Goal: Task Accomplishment & Management: Manage account settings

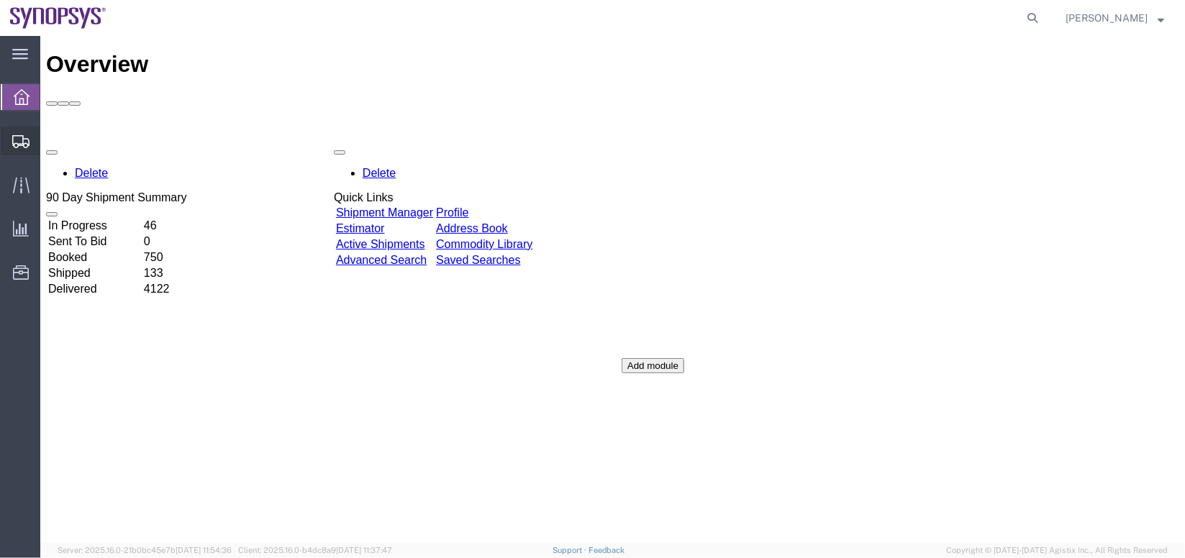
click at [0, 0] on span "Shipment Manager" at bounding box center [0, 0] width 0 height 0
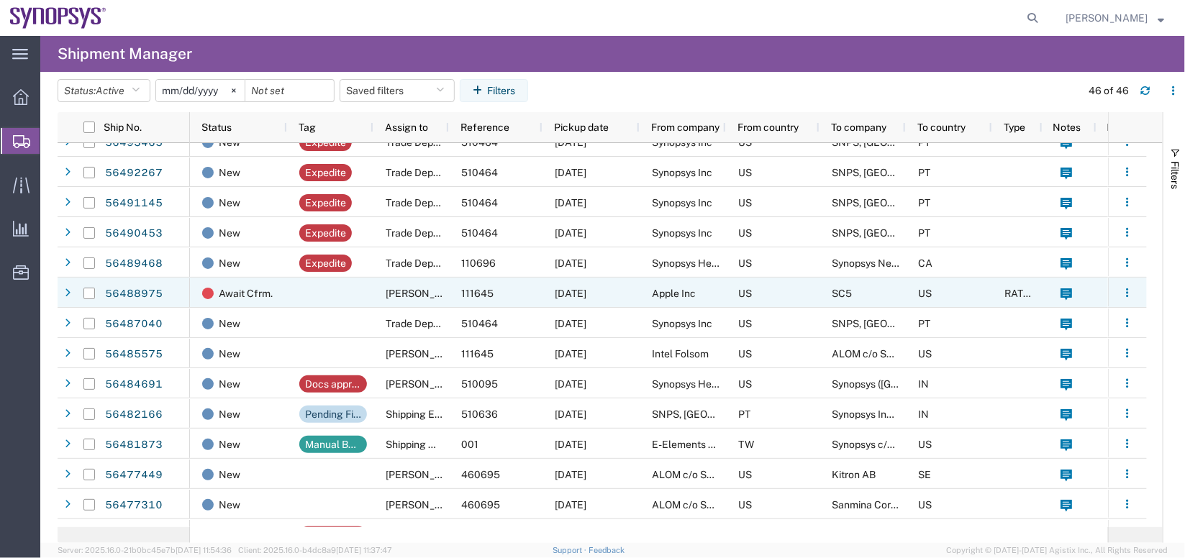
scroll to position [109, 0]
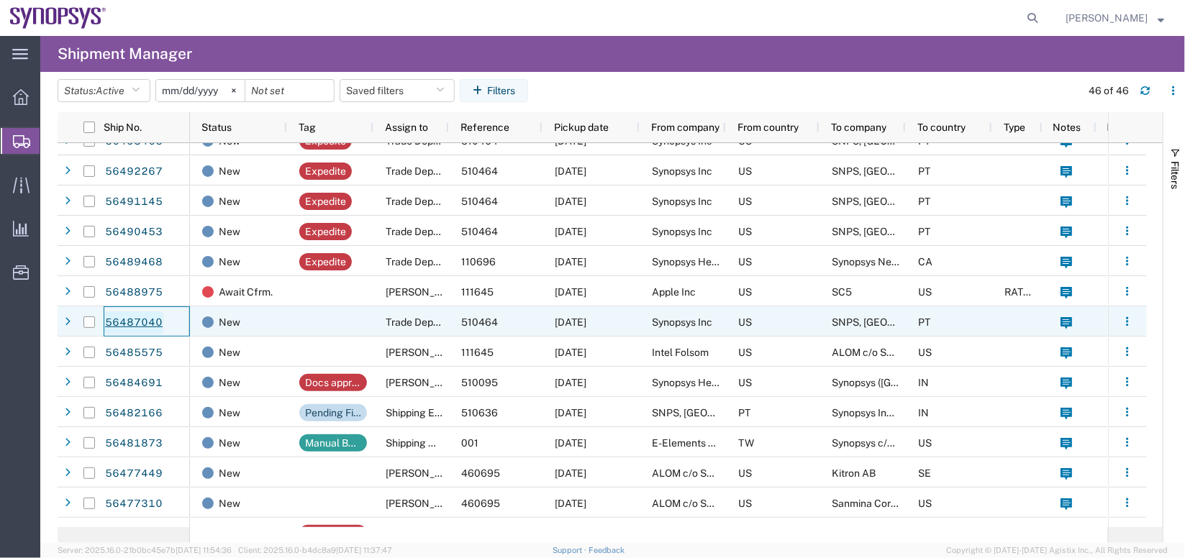
click at [142, 321] on link "56487040" at bounding box center [133, 322] width 59 height 23
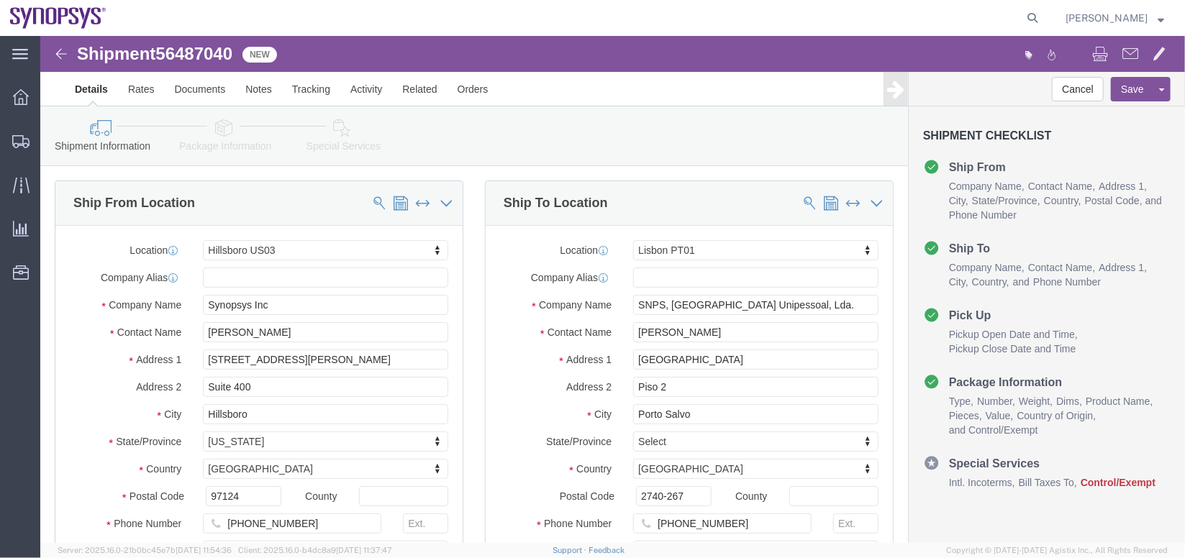
select select "63190"
select select "63152"
click icon
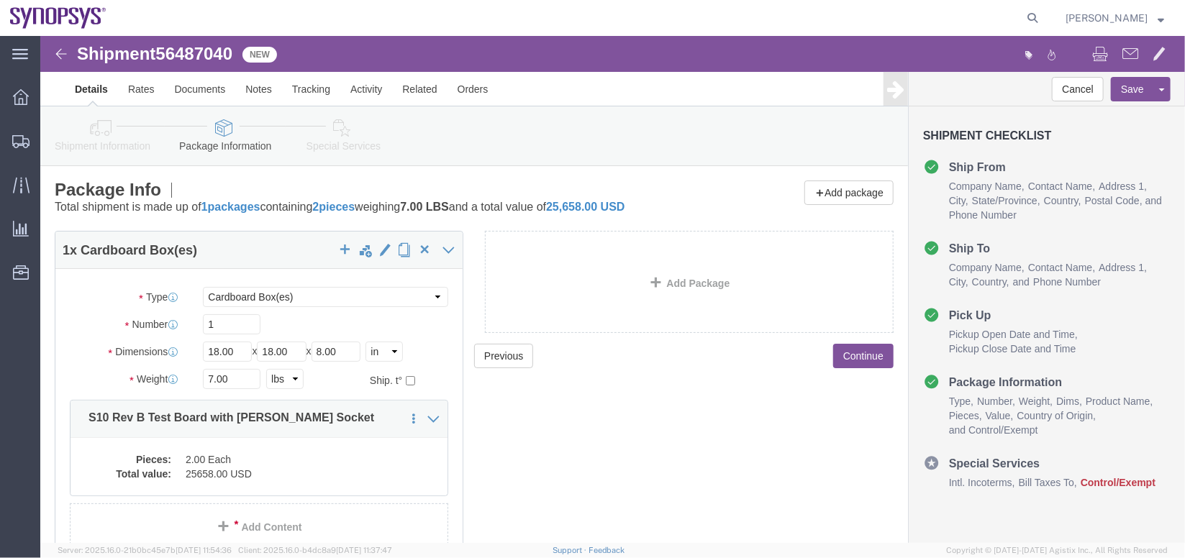
scroll to position [81, 0]
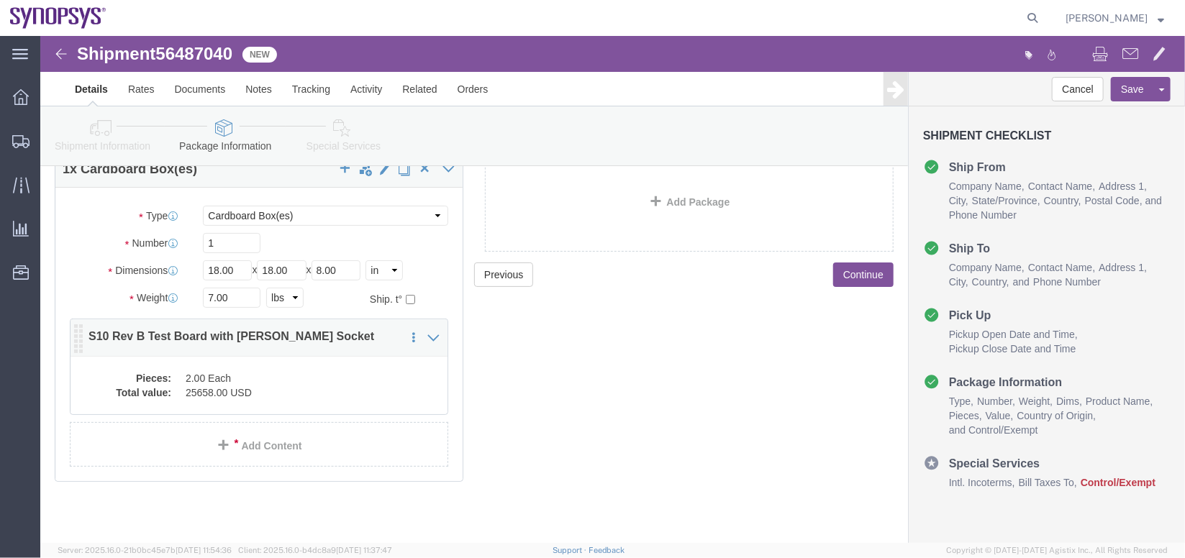
click div "Pieces: 2.00 Each Total value: 25658.00 USD"
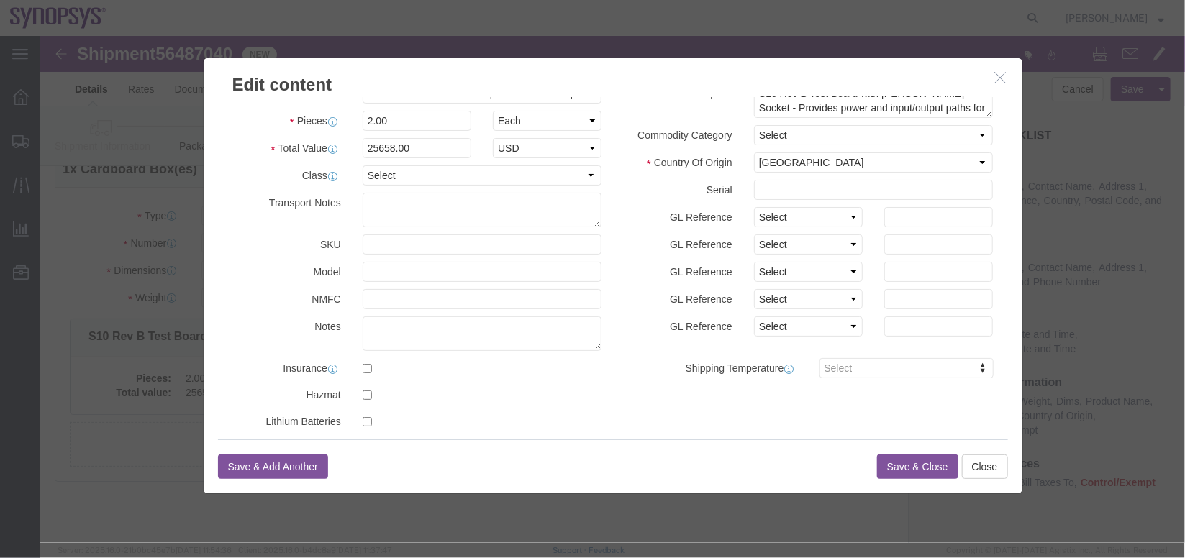
scroll to position [48, 0]
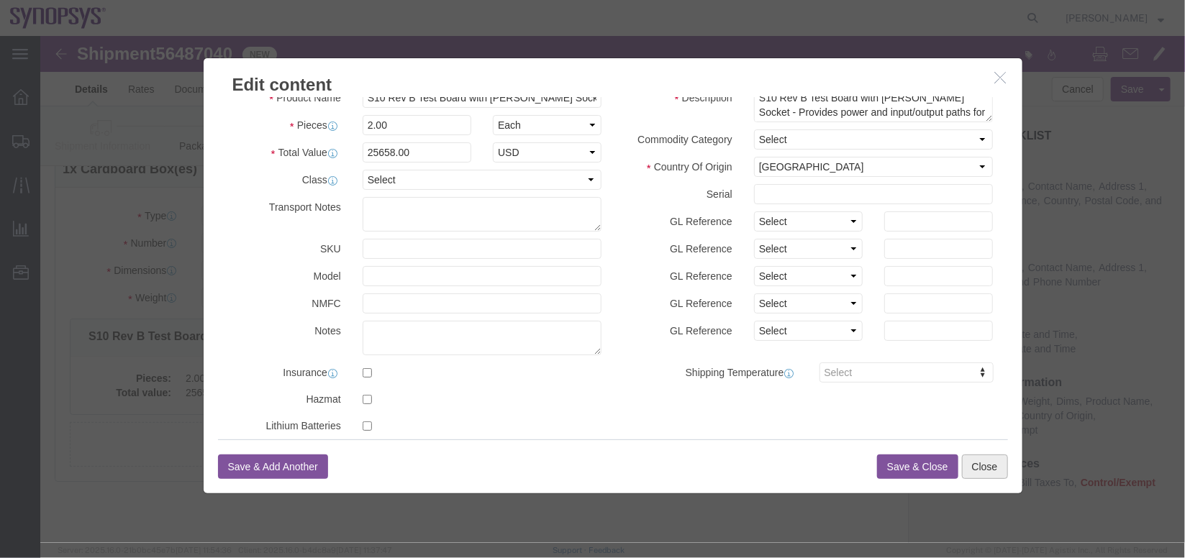
click button "Close"
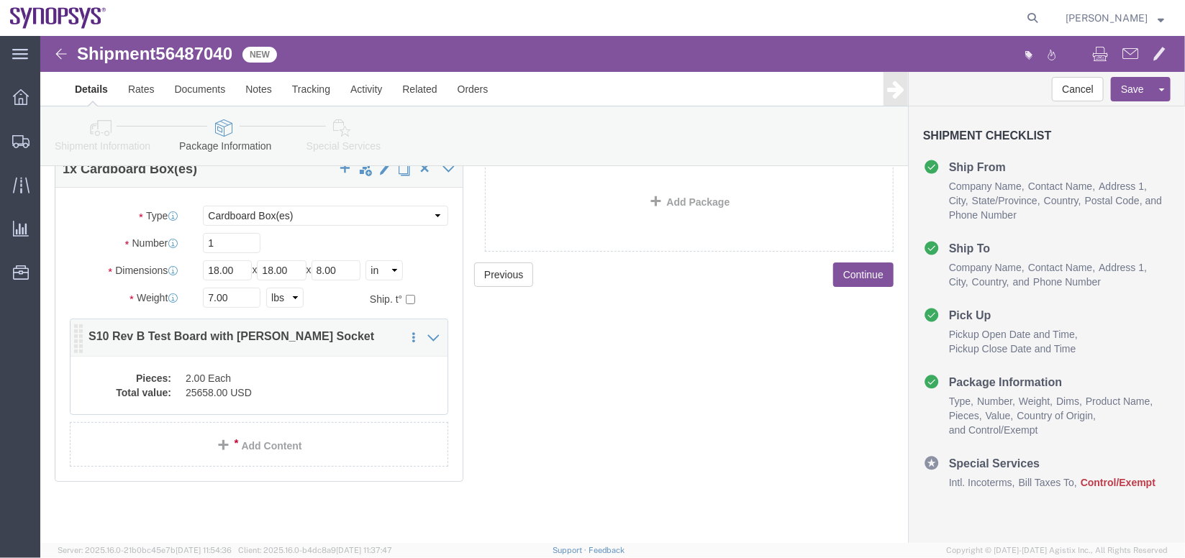
click dd "2.00 Each"
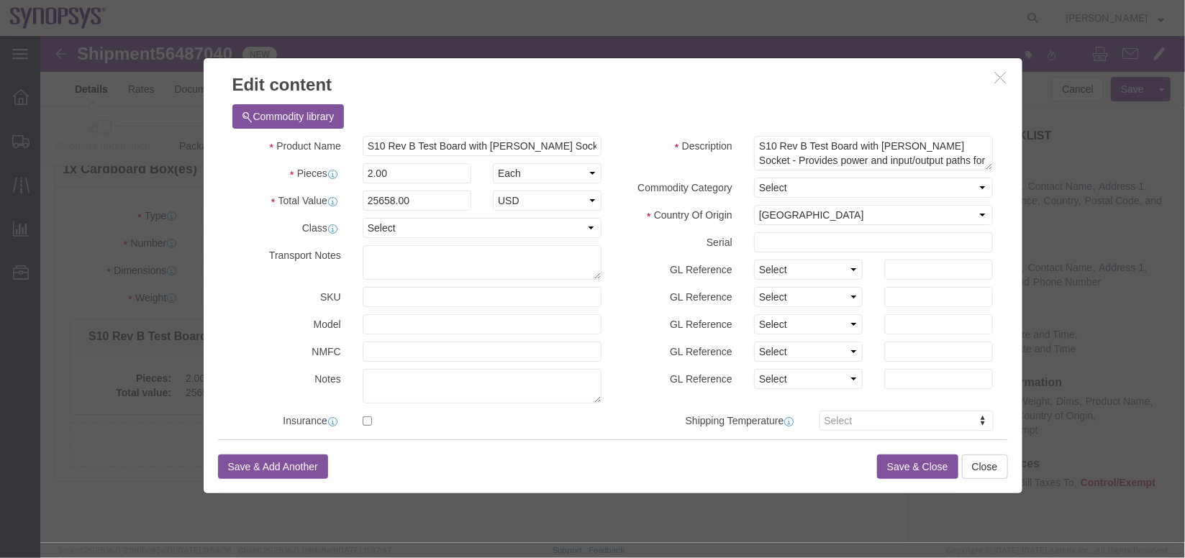
click icon "button"
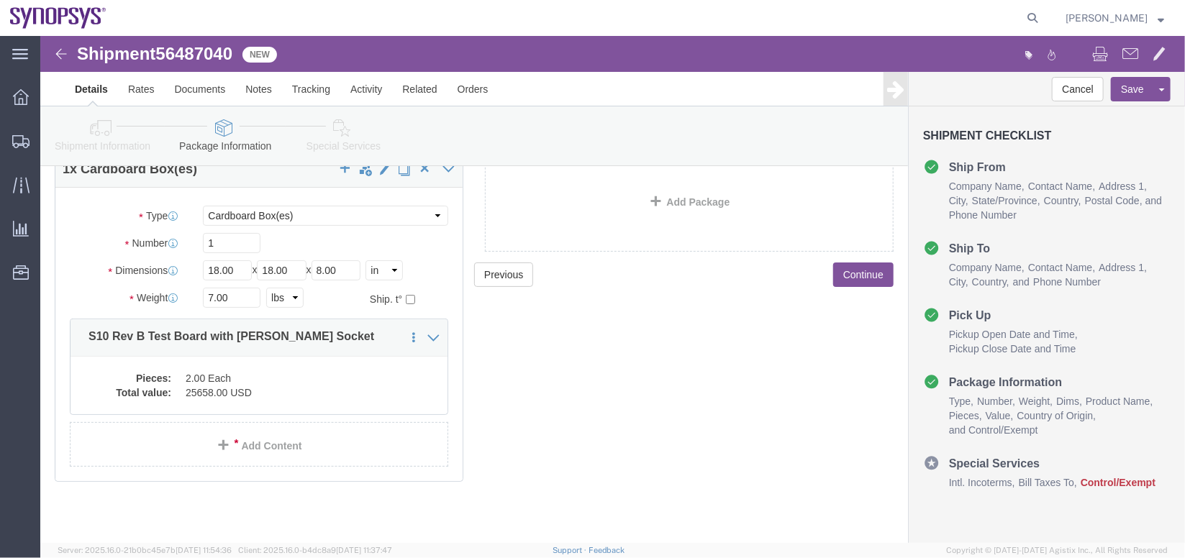
click link "Shipment Information"
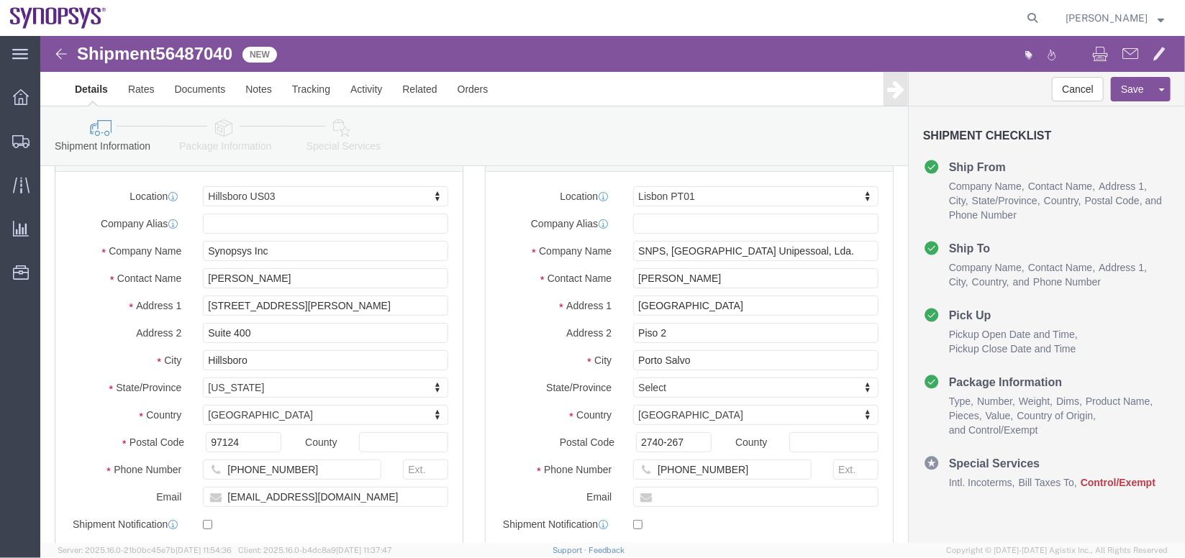
scroll to position [47, 0]
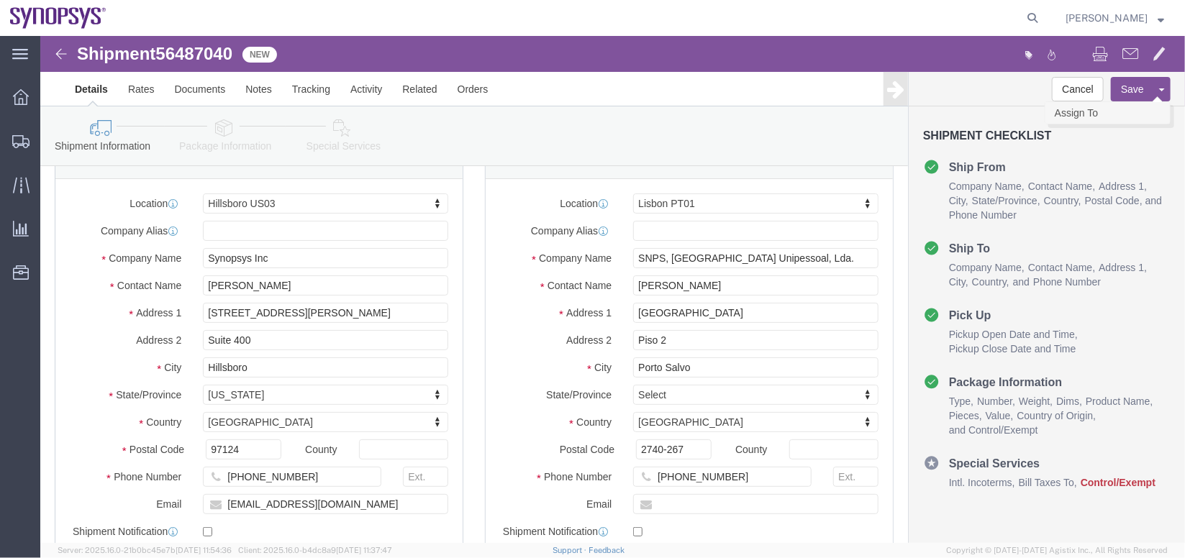
click link "Assign To"
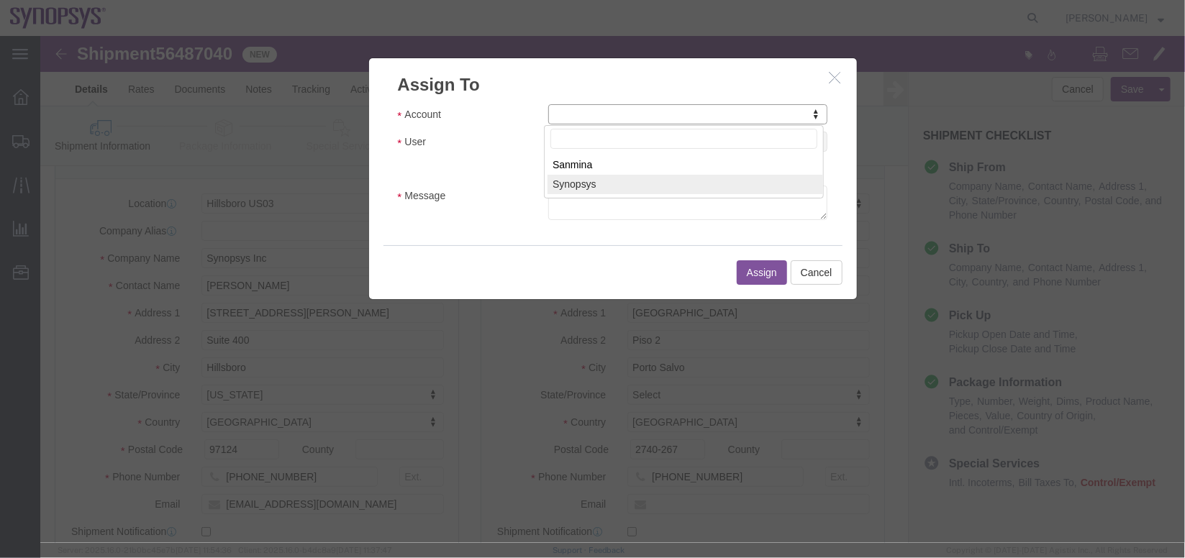
select select "117156"
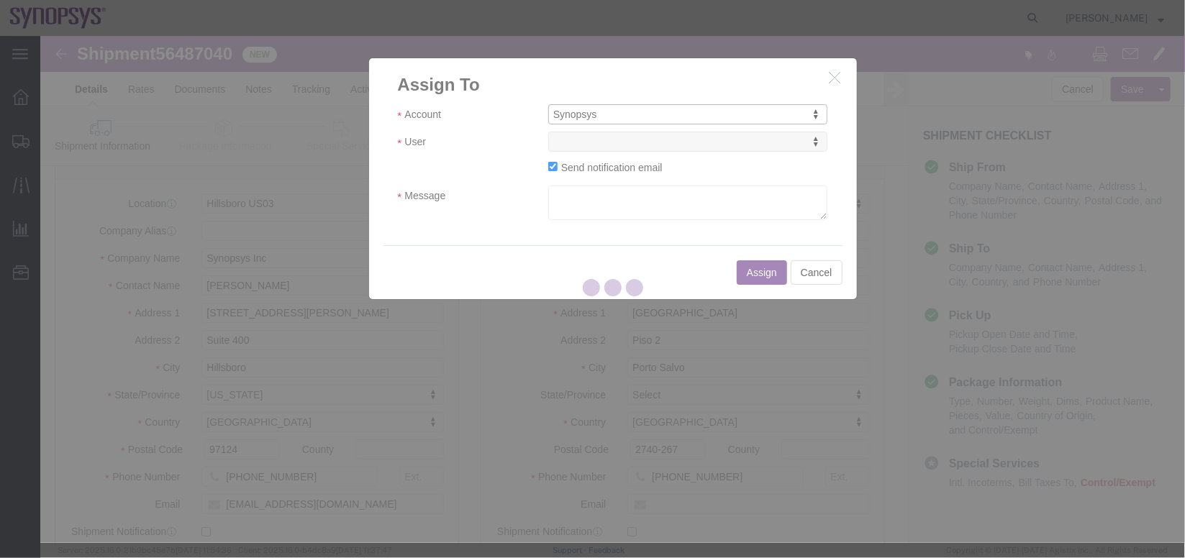
select select
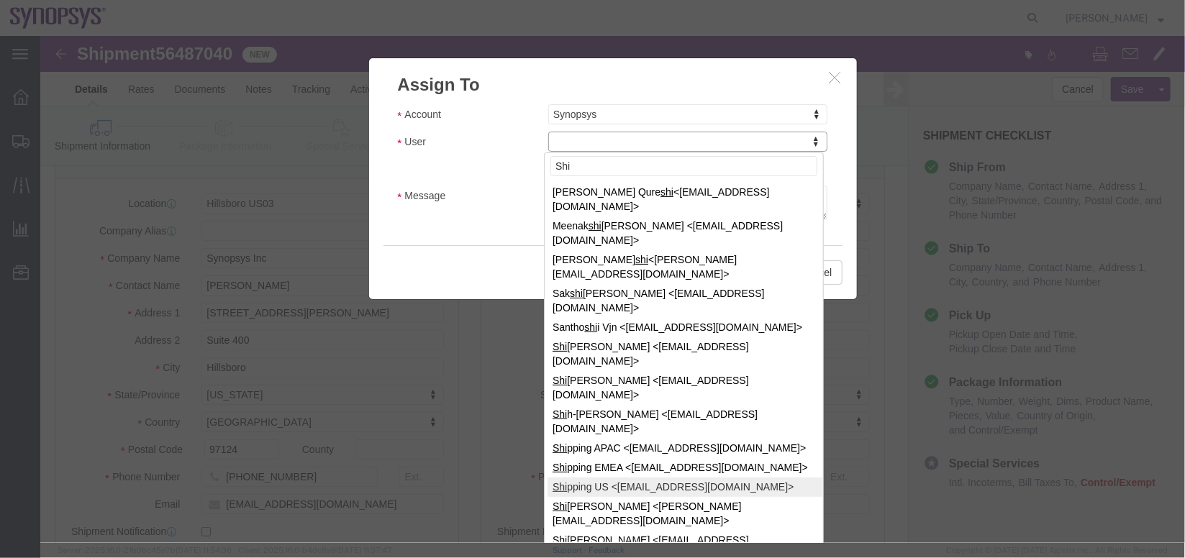
type input "Shi"
select select "100122"
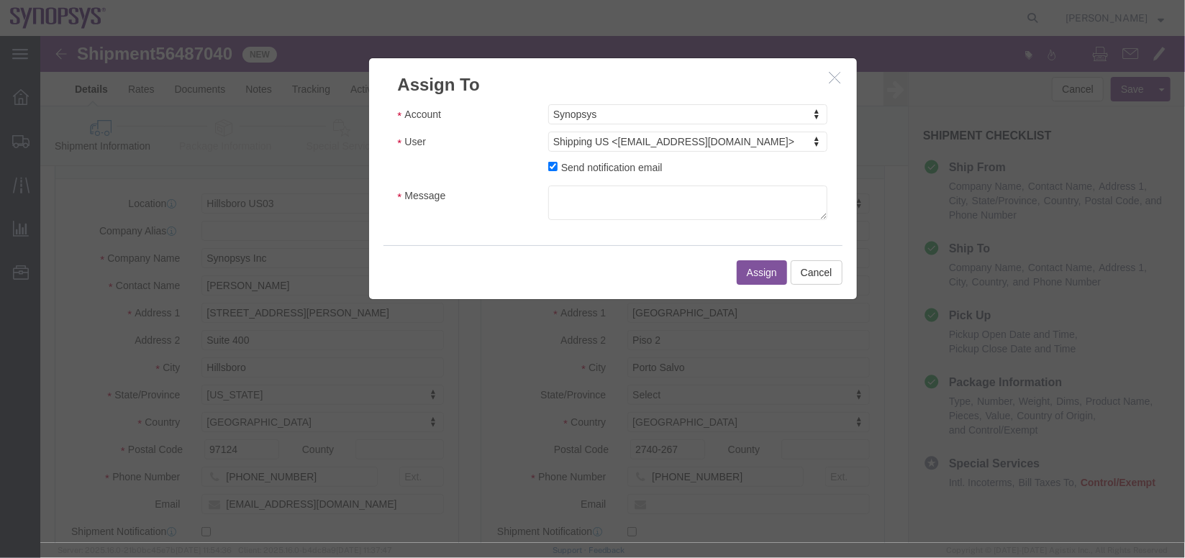
drag, startPoint x: 524, startPoint y: 146, endPoint x: 540, endPoint y: 164, distance: 24.4
click div "Account Synopsys Account Sanmina Synopsys User Shipping US <[EMAIL_ADDRESS][DOM…"
click textarea "Message"
type textarea "a"
click button "Assign"
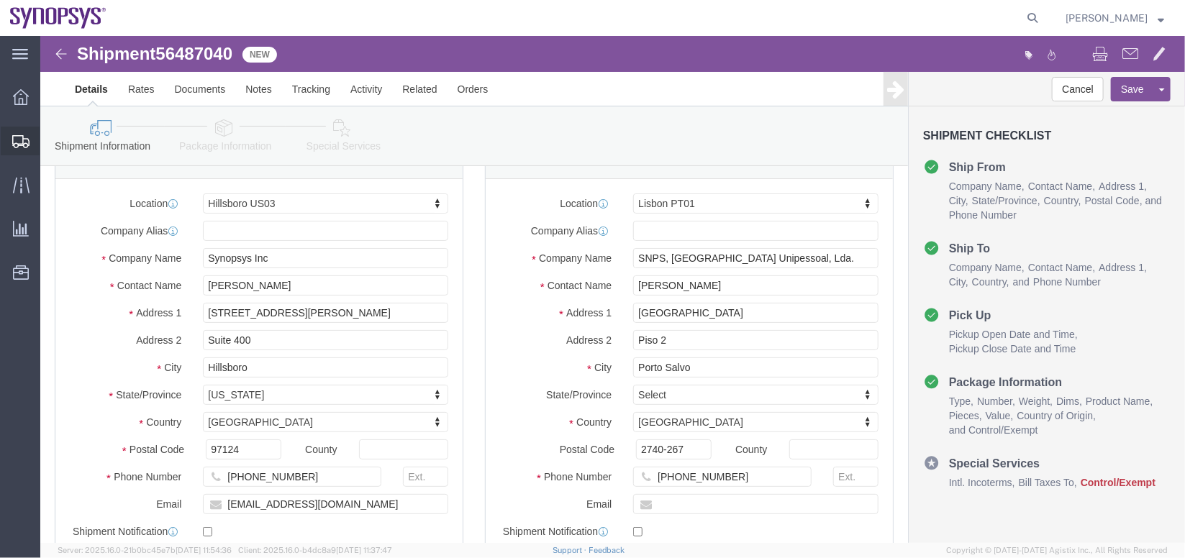
click at [0, 0] on span "Shipment Manager" at bounding box center [0, 0] width 0 height 0
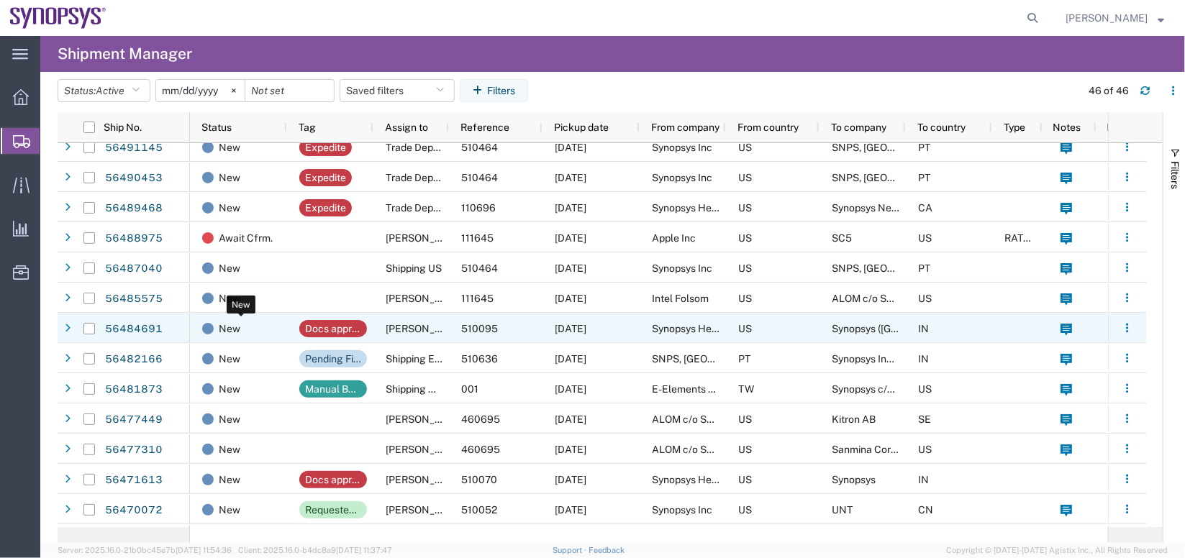
scroll to position [162, 0]
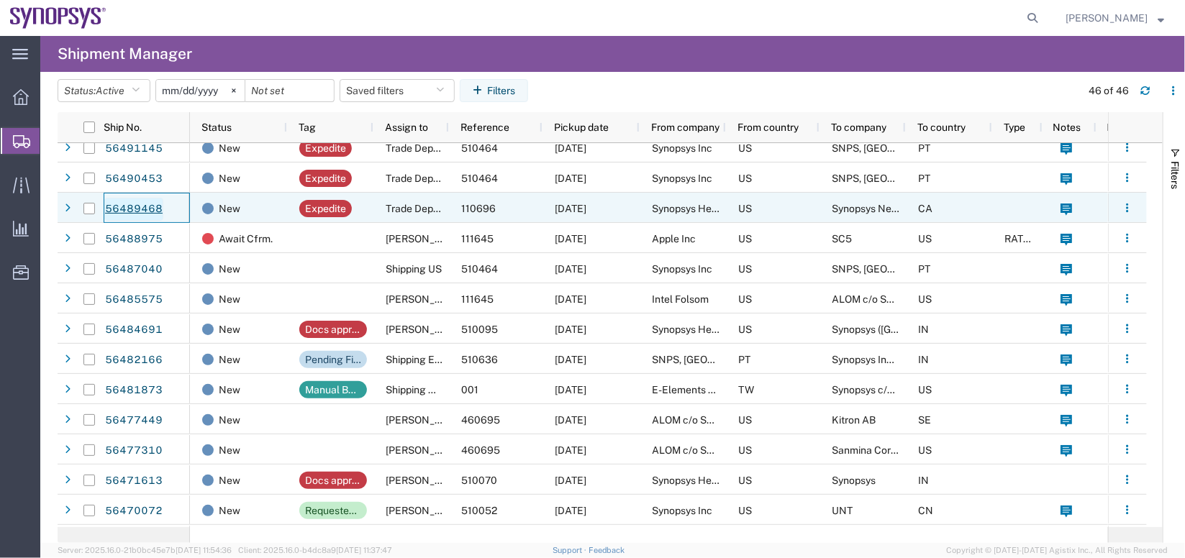
click at [146, 204] on link "56489468" at bounding box center [133, 209] width 59 height 23
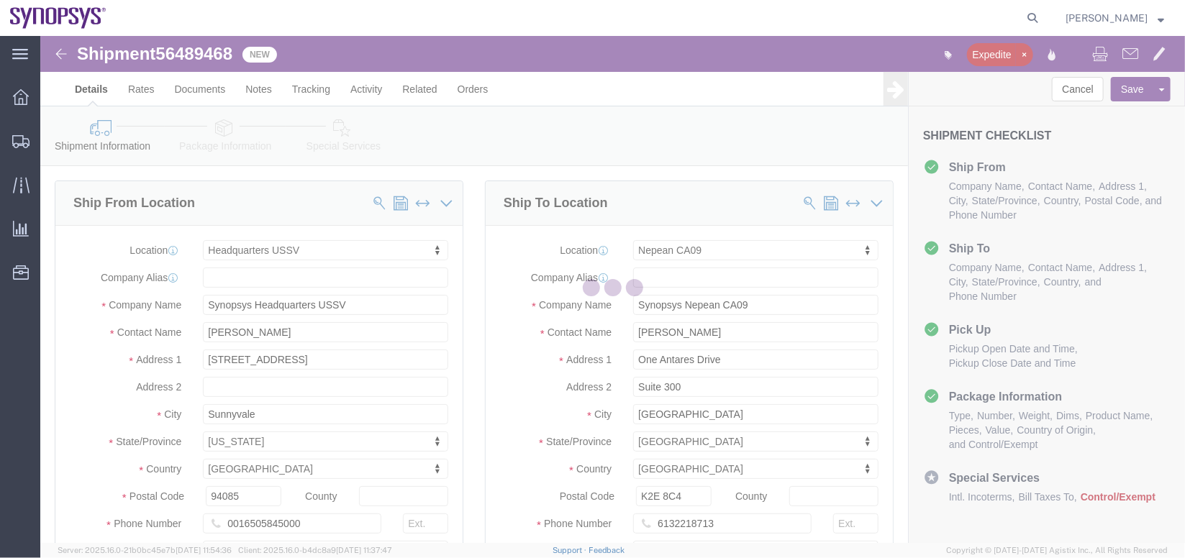
select select "63204"
select select "63079"
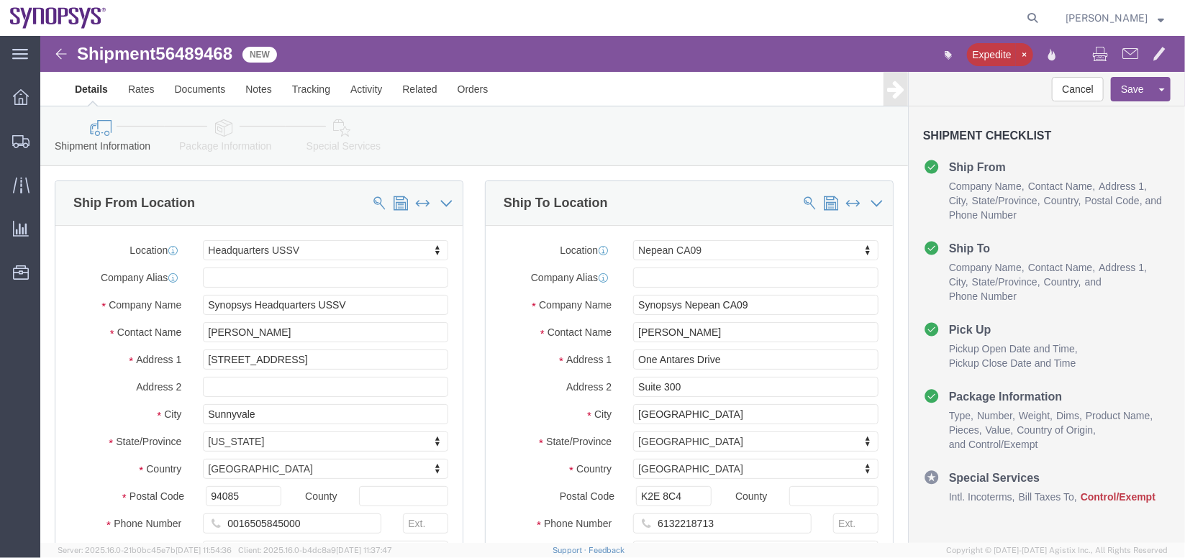
click icon
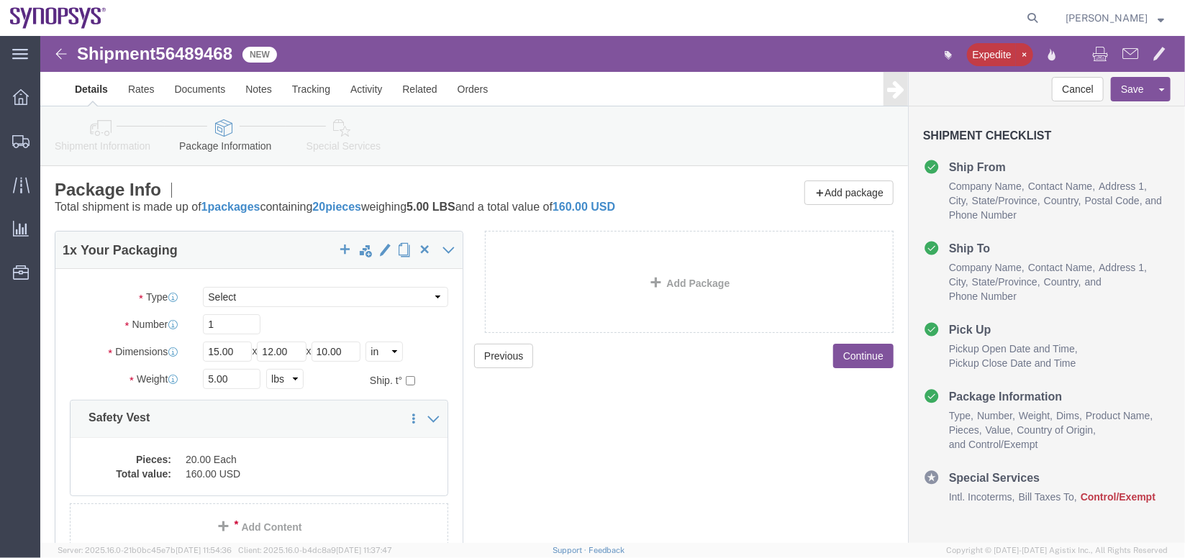
scroll to position [81, 0]
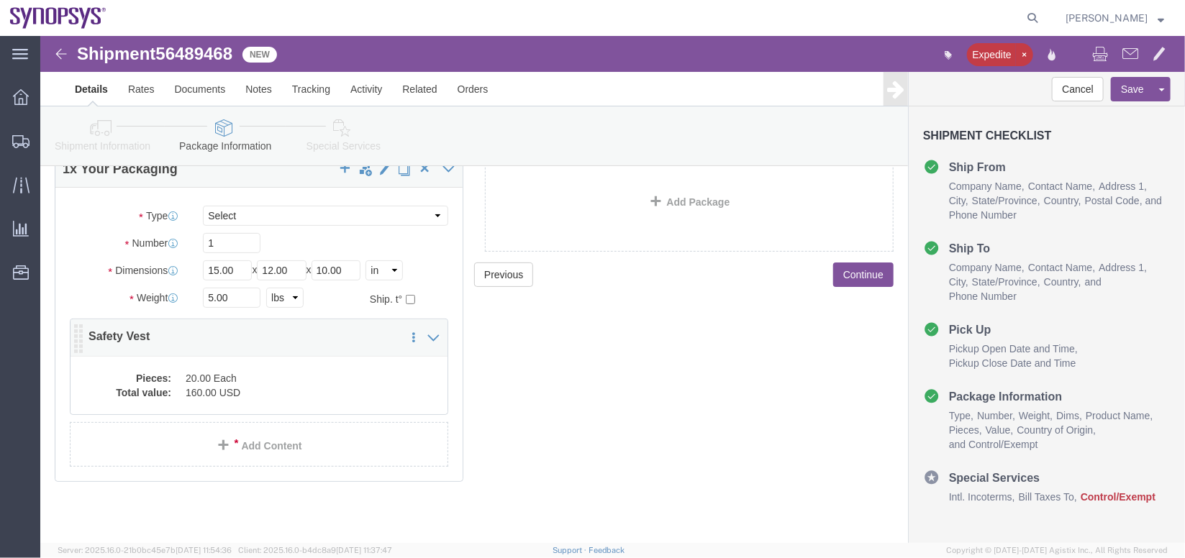
click dd "160.00 USD"
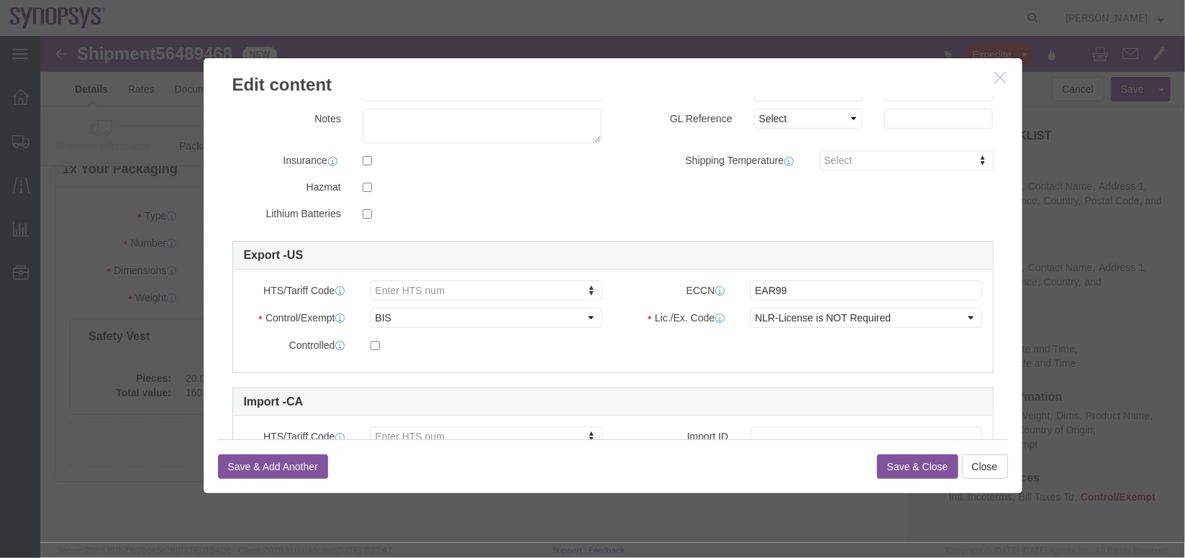
scroll to position [0, 0]
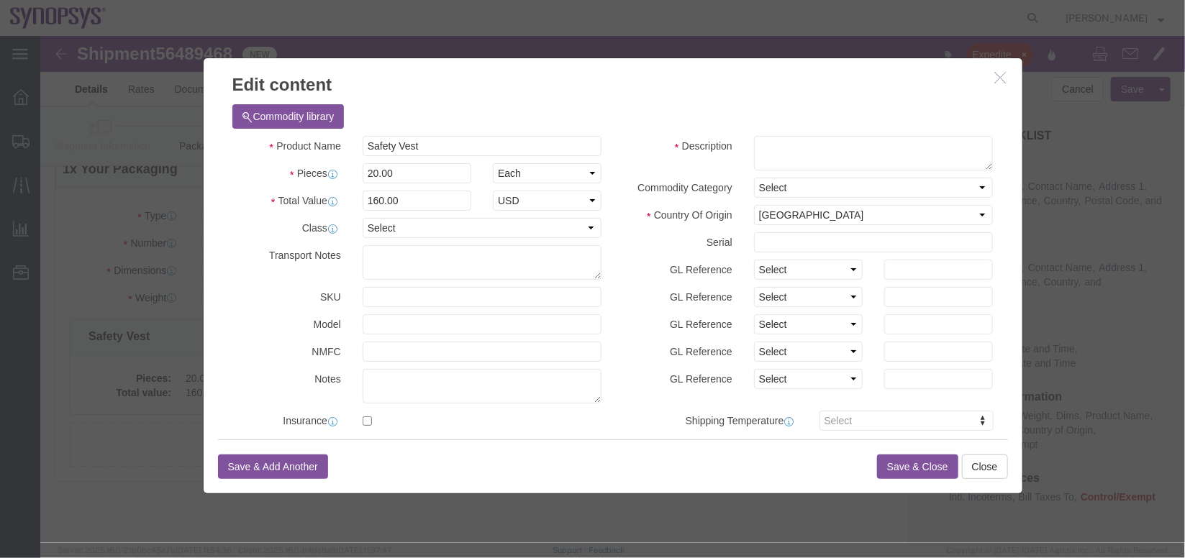
click icon "button"
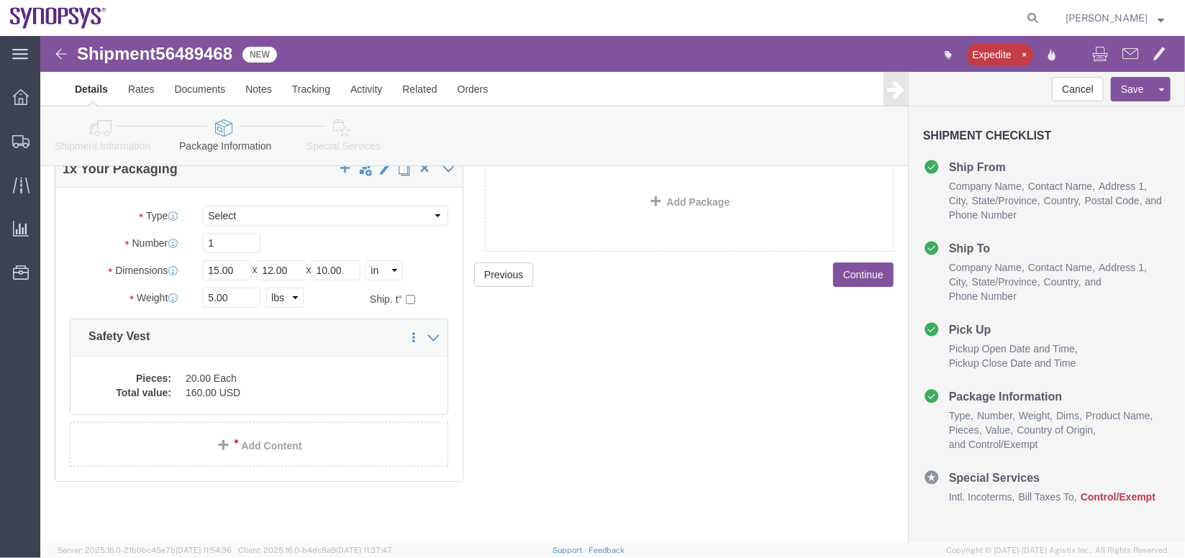
click link "Shipment Information"
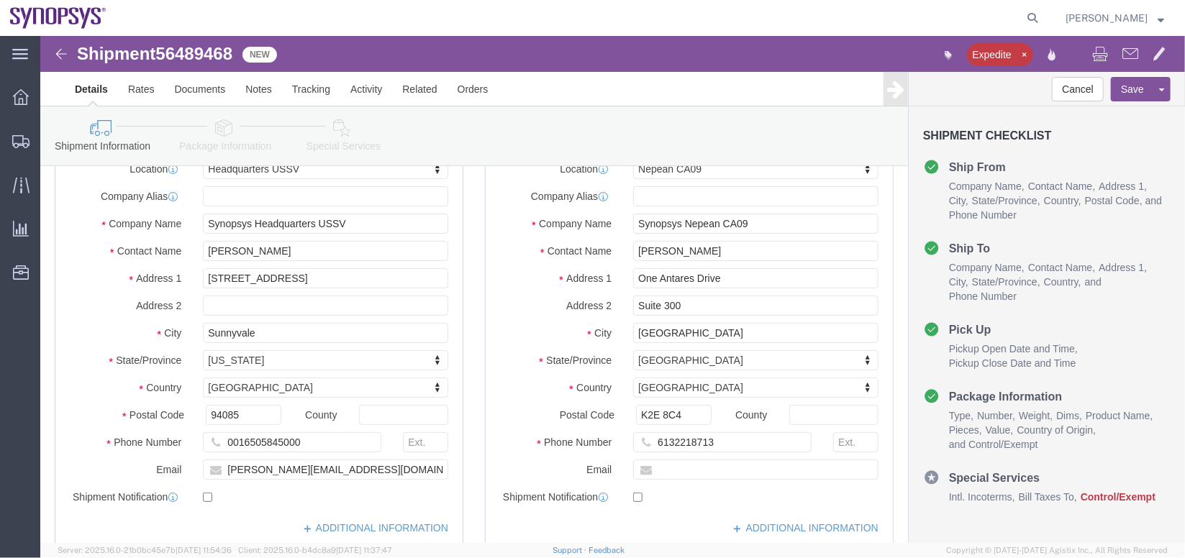
click icon
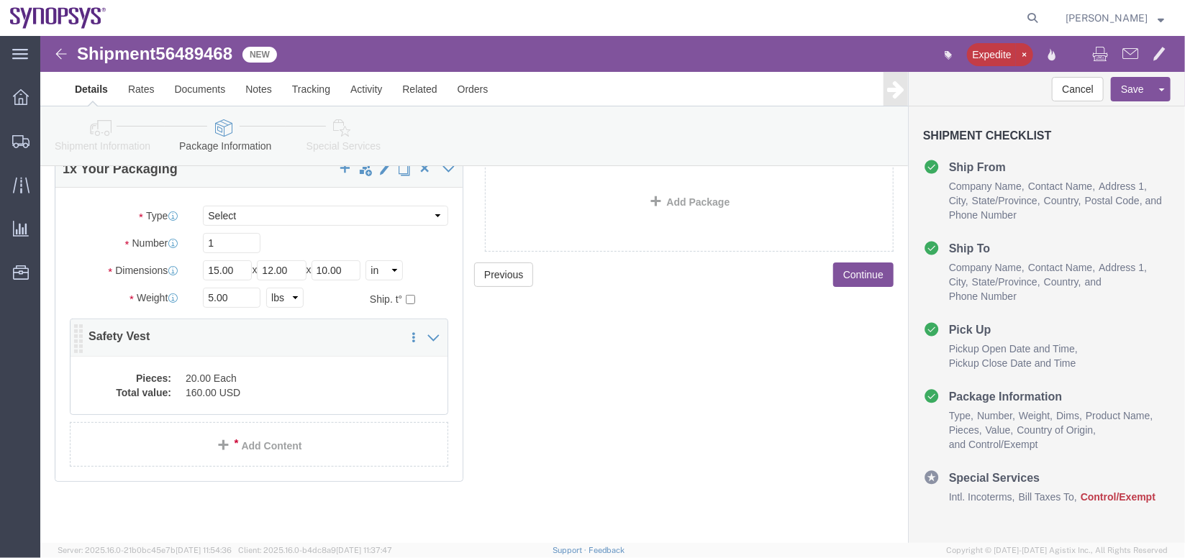
click dd "20.00 Each"
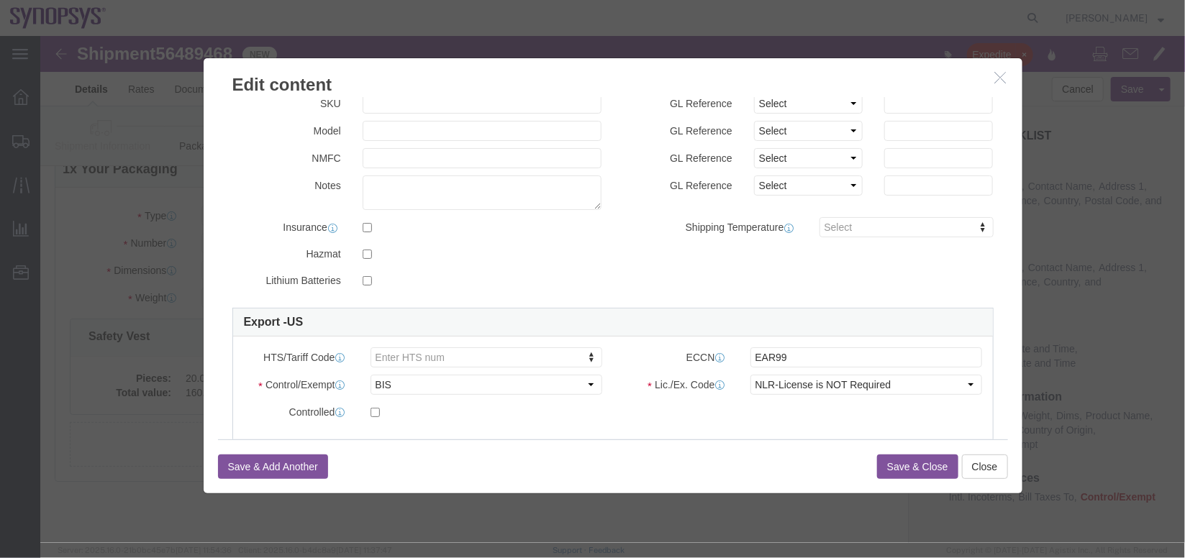
scroll to position [237, 0]
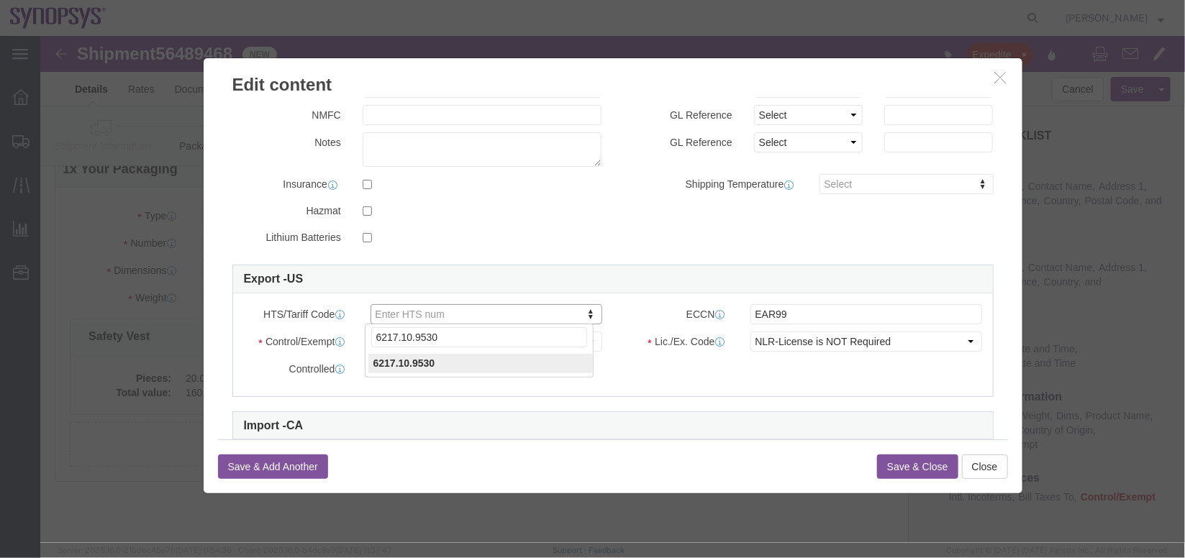
type input "6217.10.9530"
click button "Save & Close"
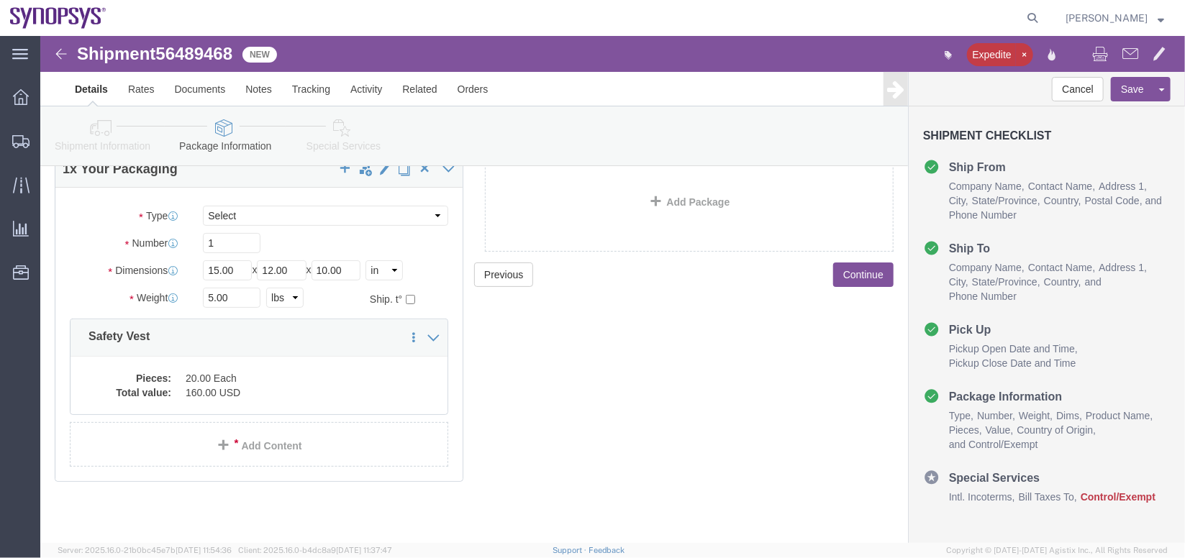
click icon
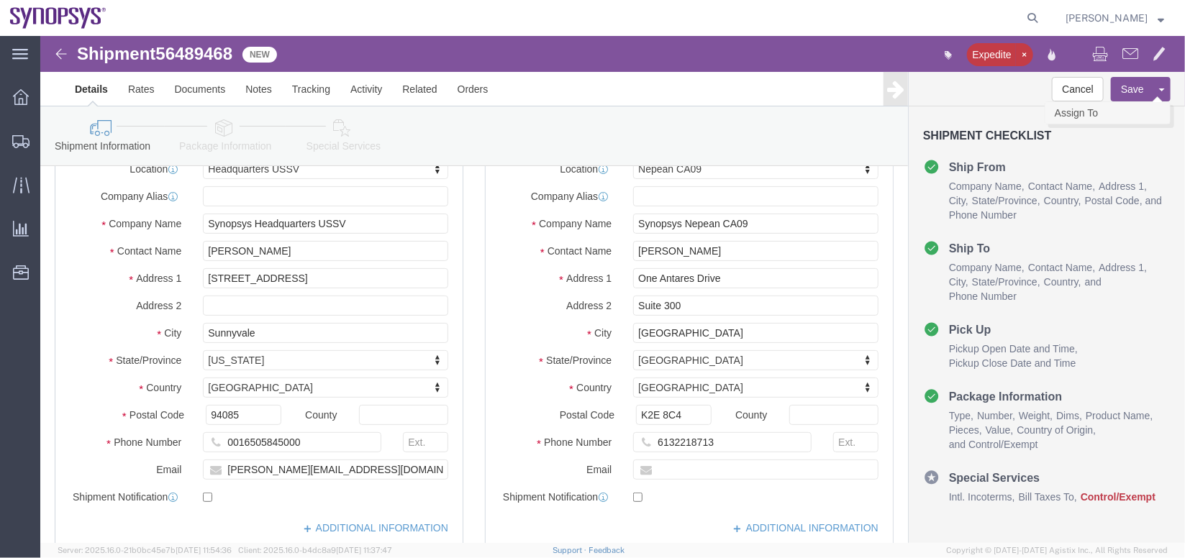
click link "Assign To"
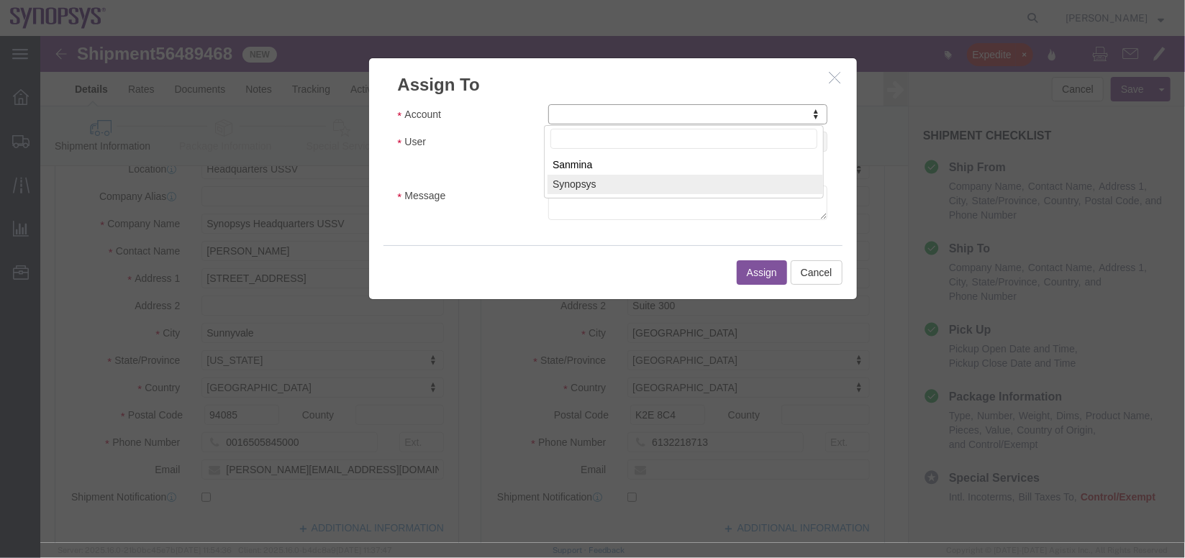
select select "117156"
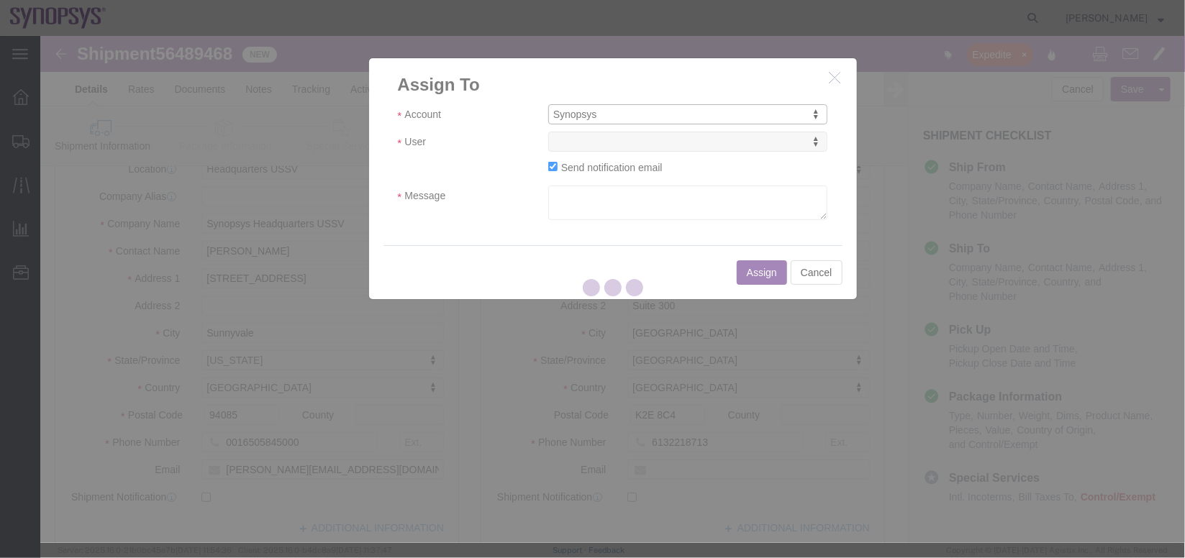
select select
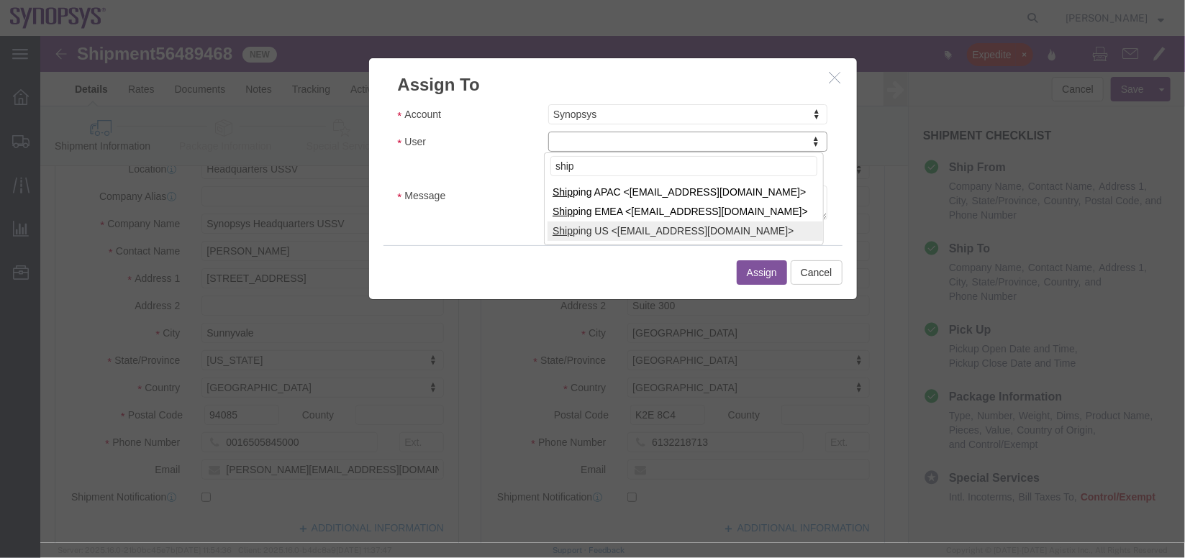
type input "ship"
select select "100122"
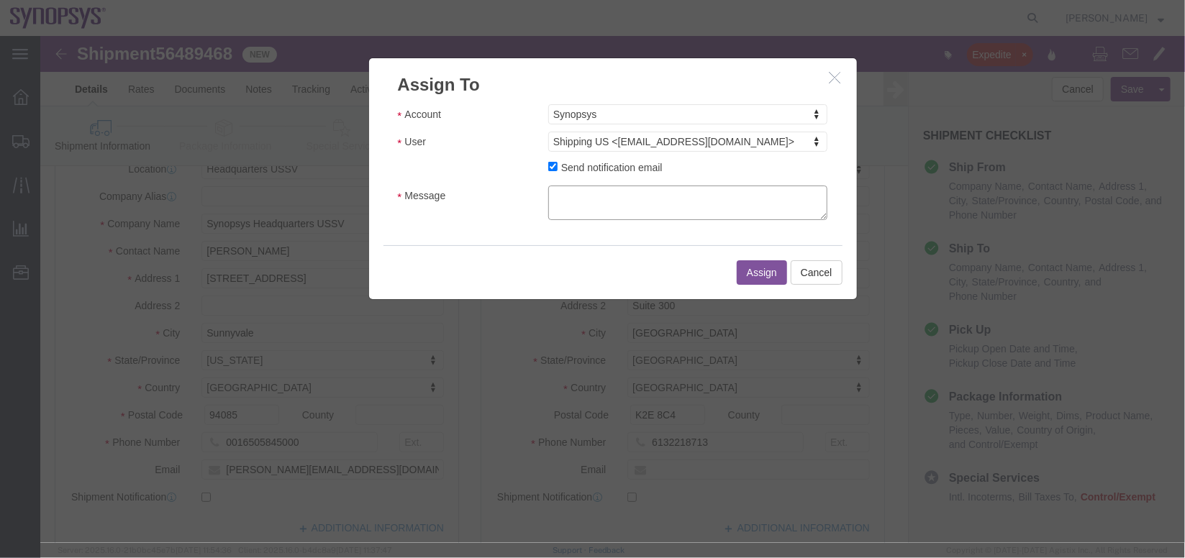
click textarea "Message"
type textarea "a"
click button "Assign"
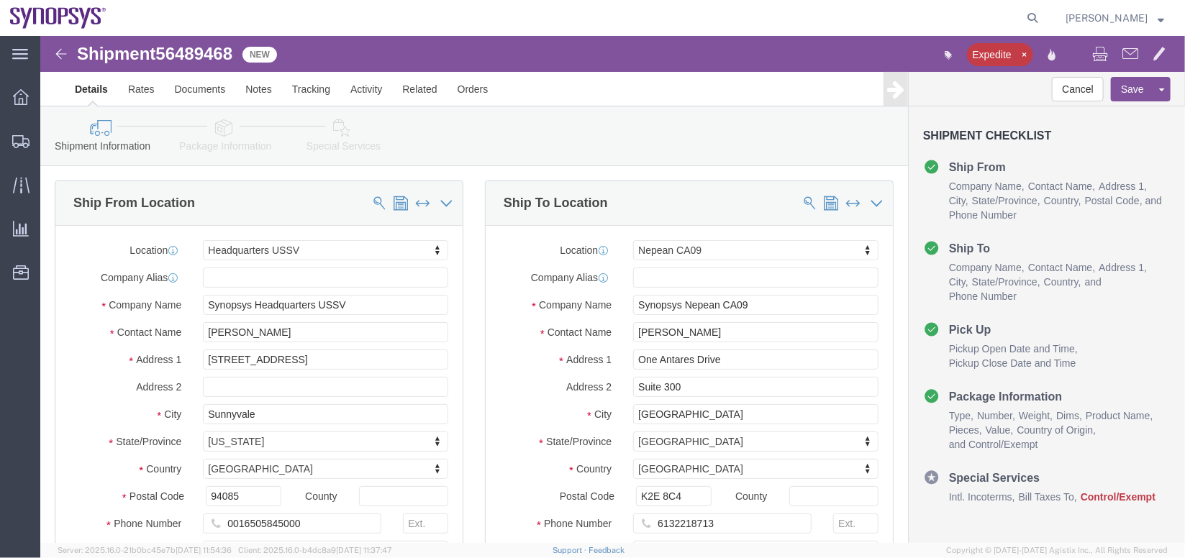
click icon
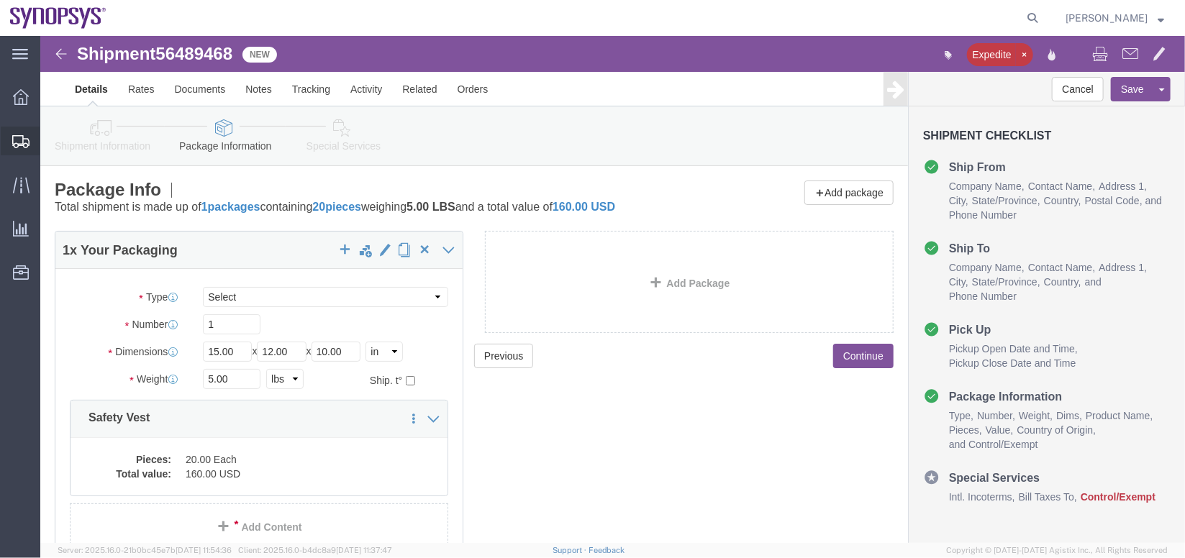
click at [0, 0] on span "Shipment Manager" at bounding box center [0, 0] width 0 height 0
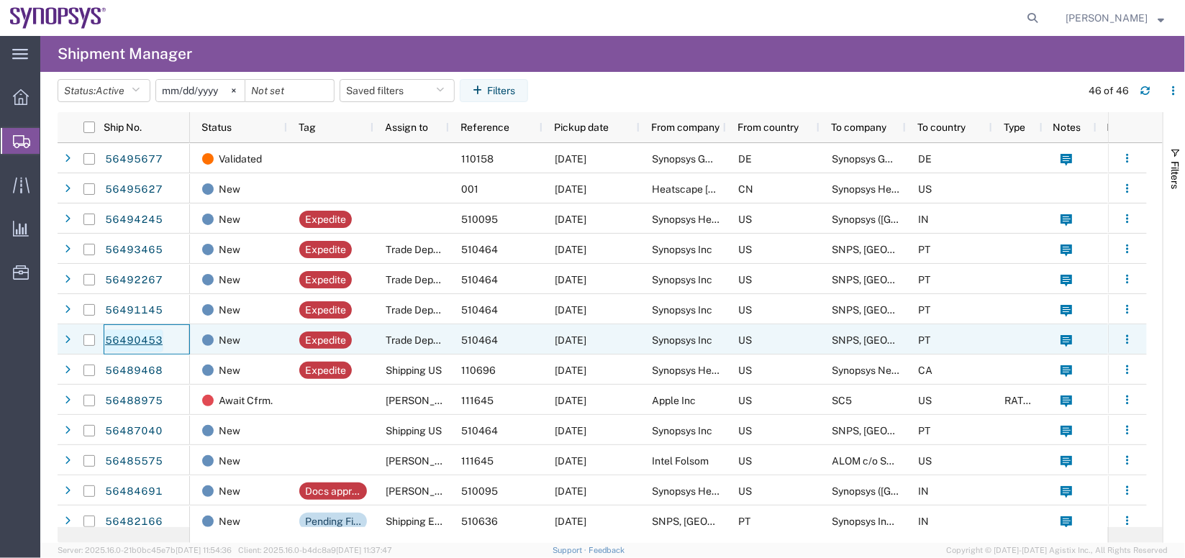
click at [145, 349] on link "56490453" at bounding box center [133, 340] width 59 height 23
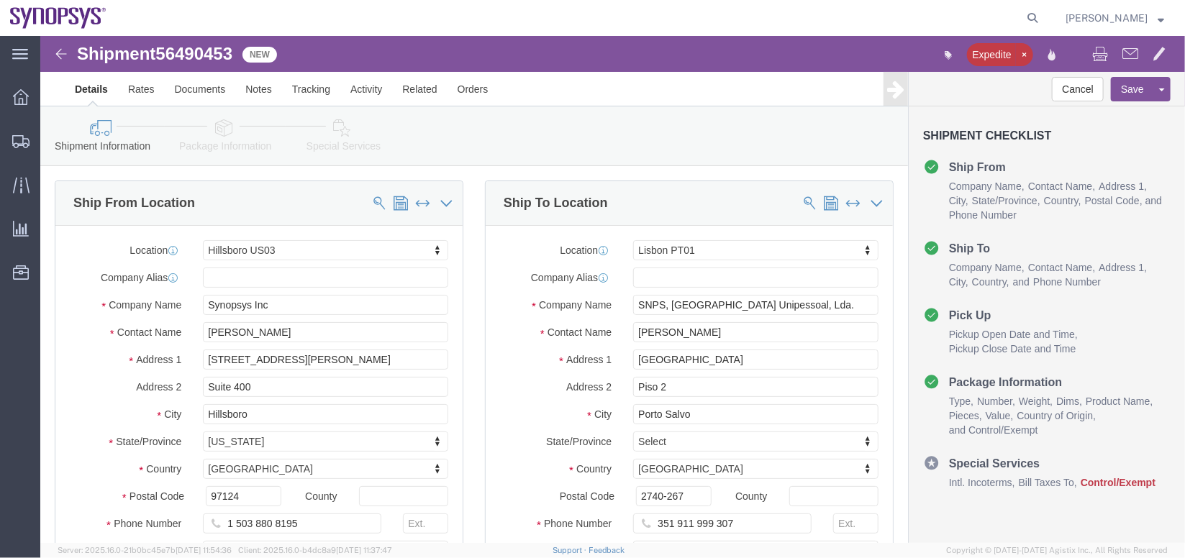
select select "63190"
select select "63152"
click link "Package Information"
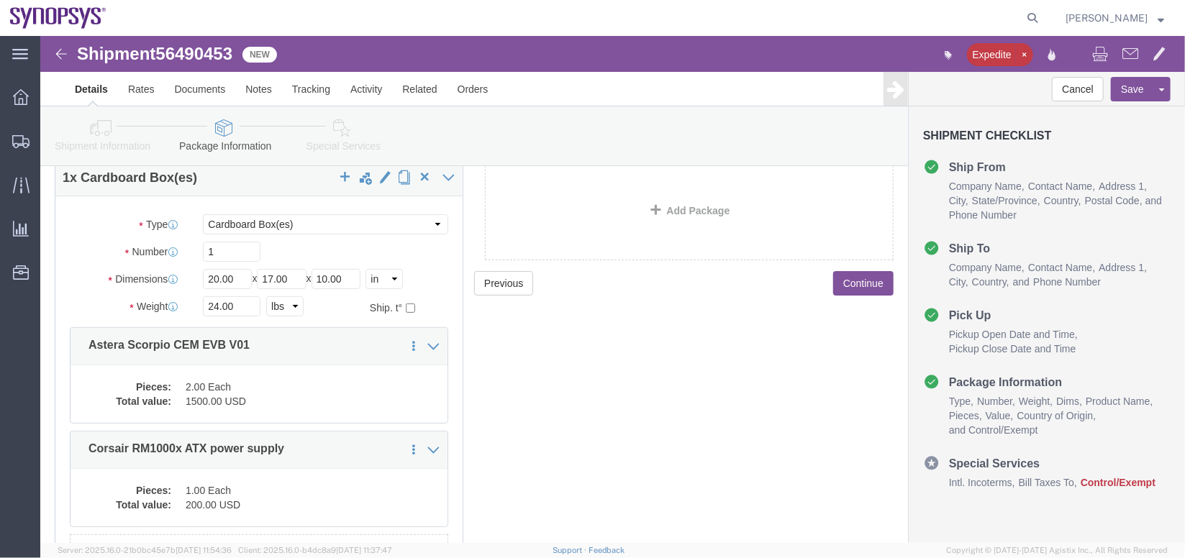
scroll to position [70, 0]
click dd "1500.00 USD"
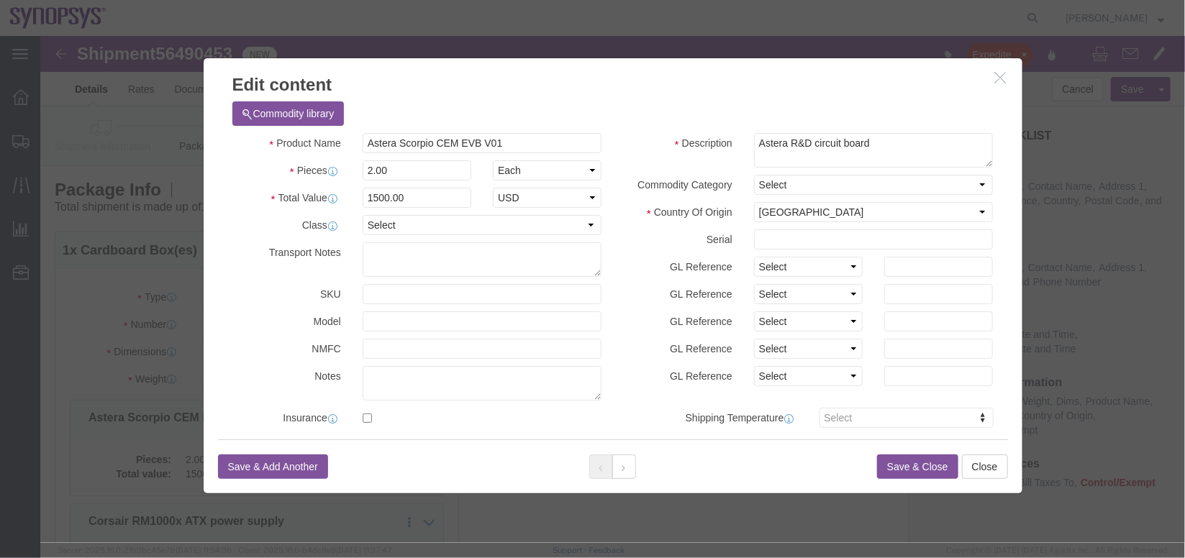
scroll to position [344, 0]
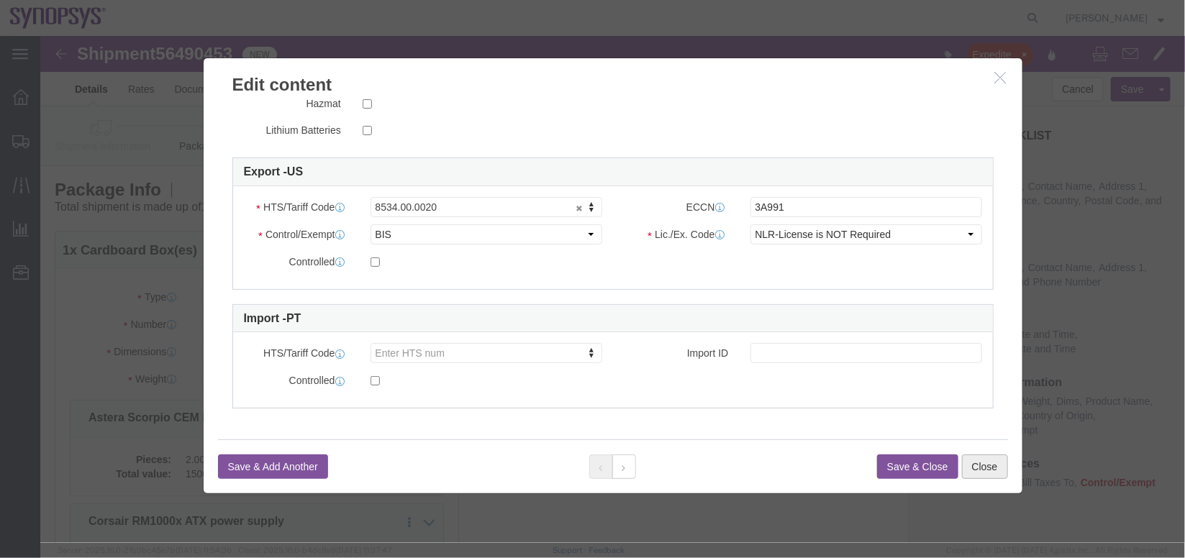
click button "Close"
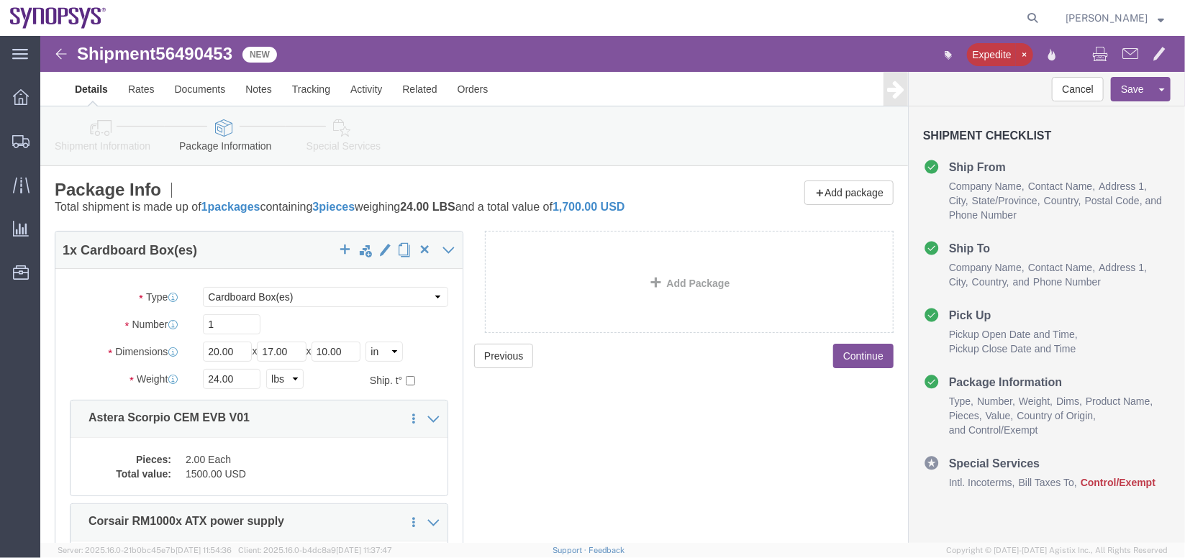
scroll to position [182, 0]
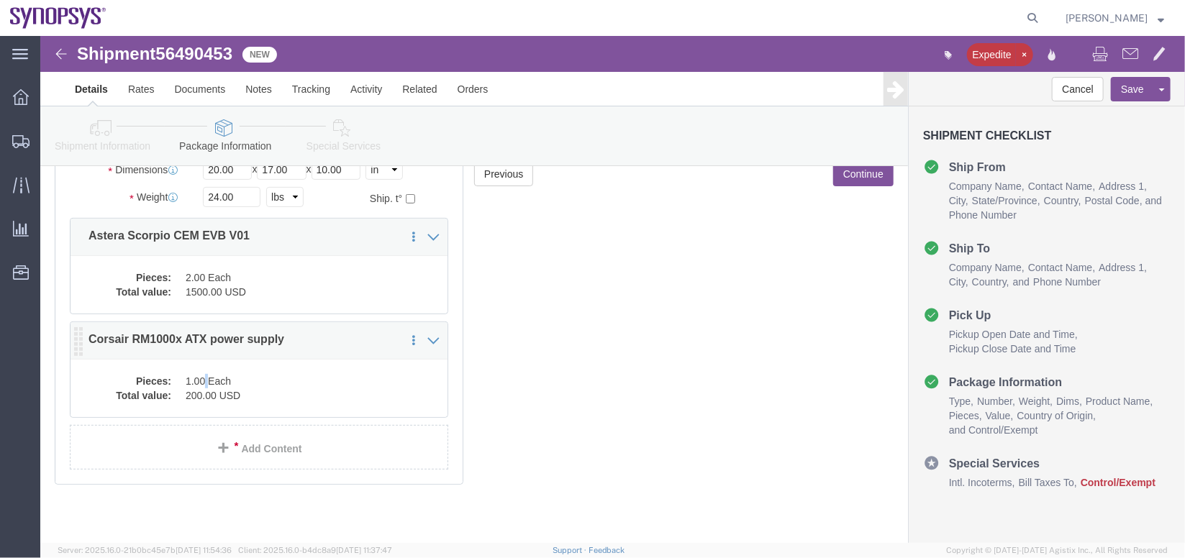
click dd "1.00 Each"
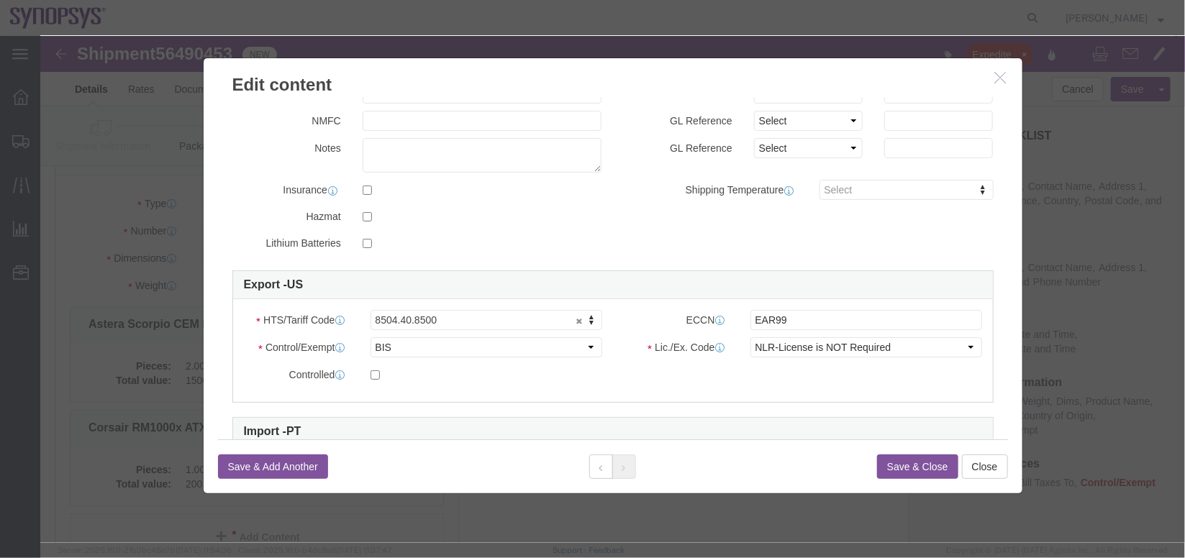
scroll to position [0, 0]
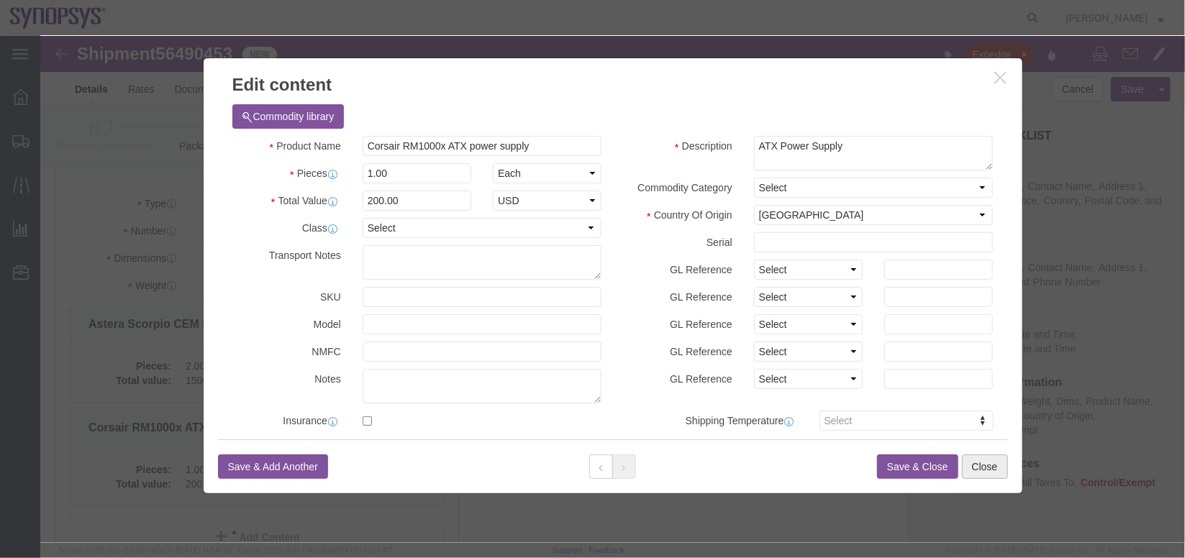
click button "Close"
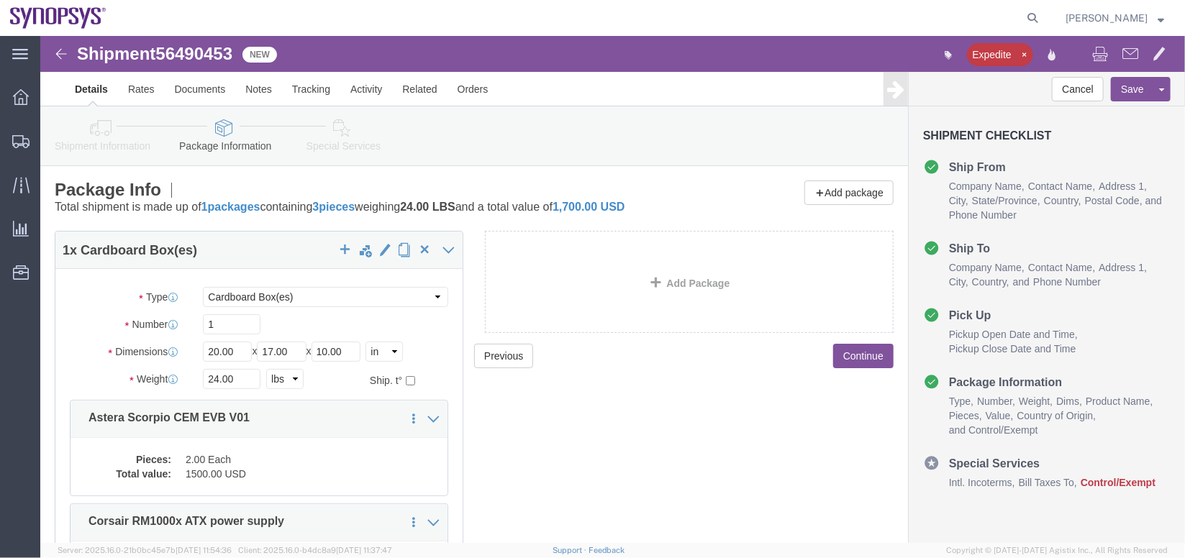
click link "Shipment Information"
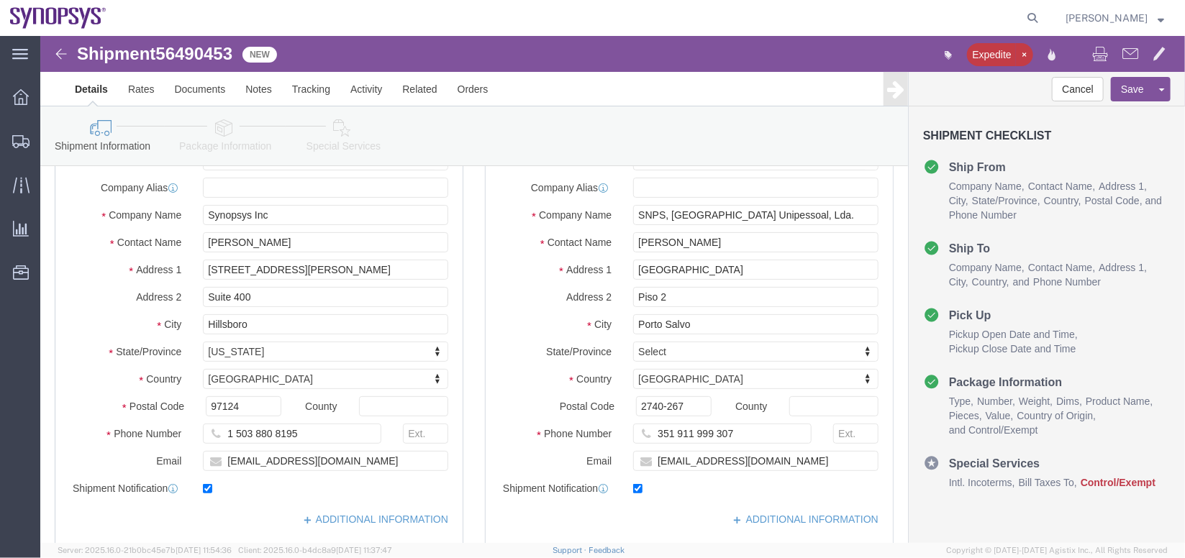
scroll to position [91, 0]
click link "Assign To"
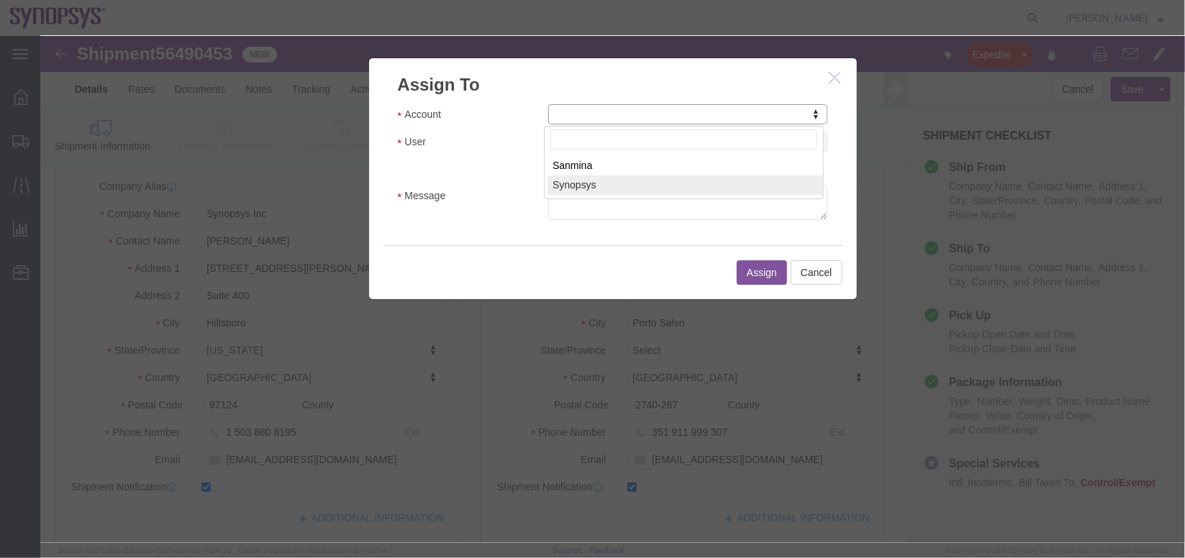
select select "117156"
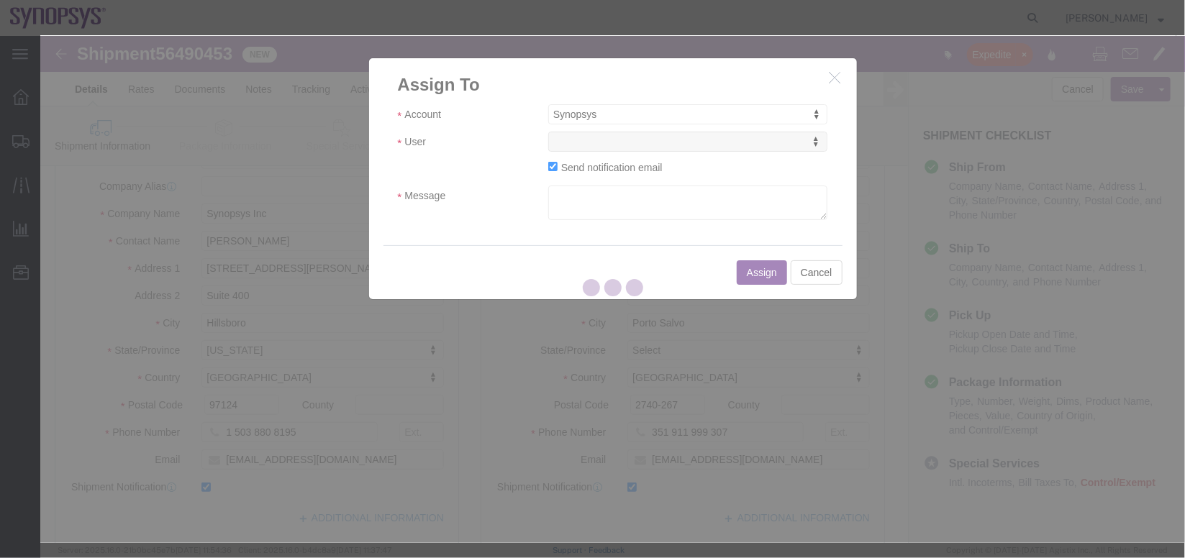
click at [619, 151] on div at bounding box center [612, 289] width 1144 height 507
select select
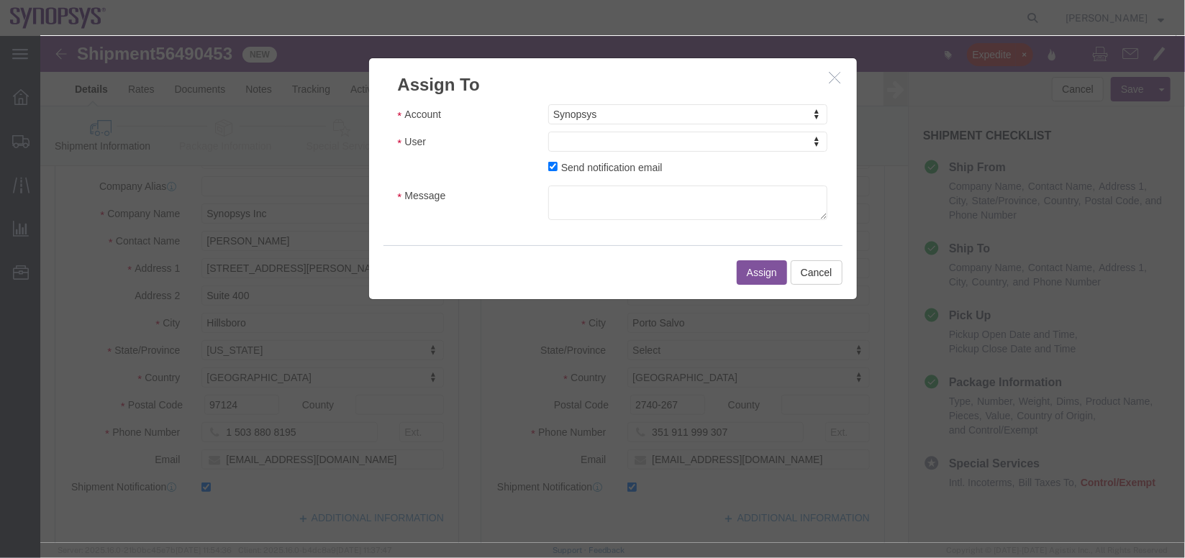
drag, startPoint x: 619, startPoint y: 151, endPoint x: 577, endPoint y: 115, distance: 55.1
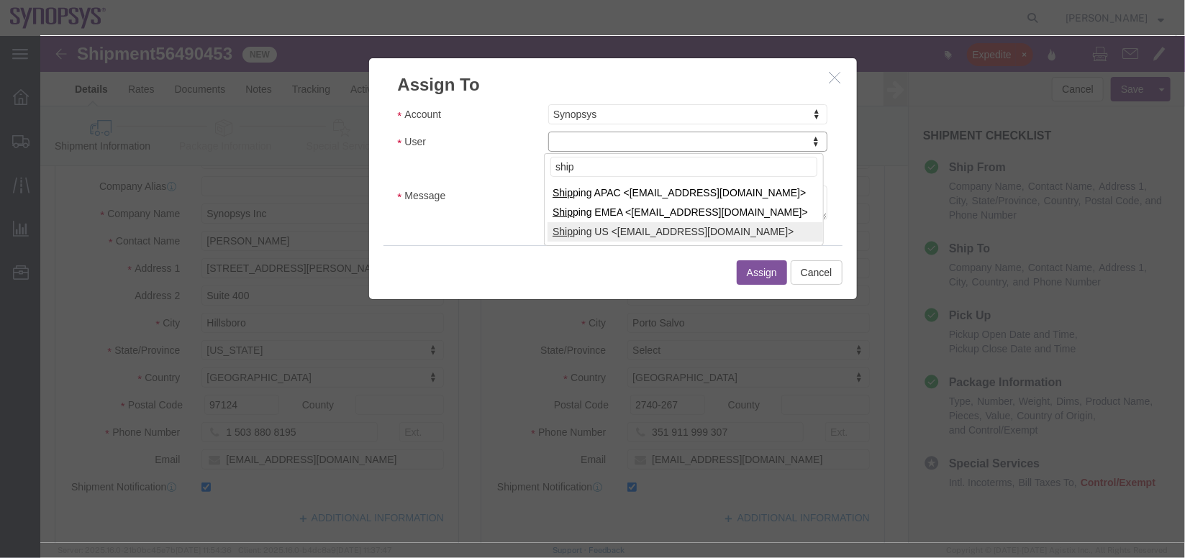
type input "ship"
select select "100122"
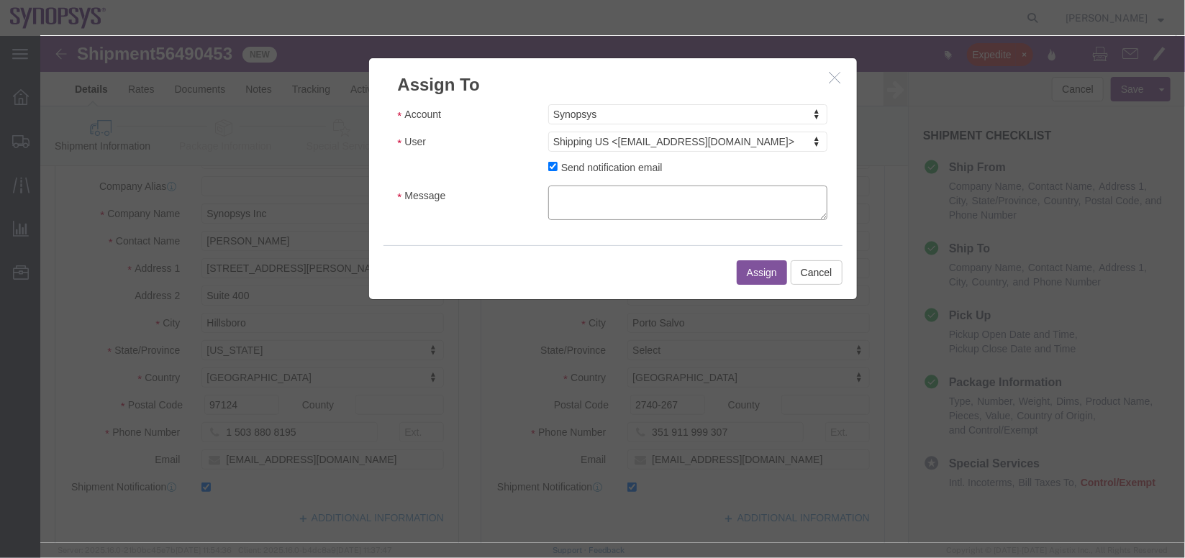
click textarea "Message"
type textarea "a"
click button "Assign"
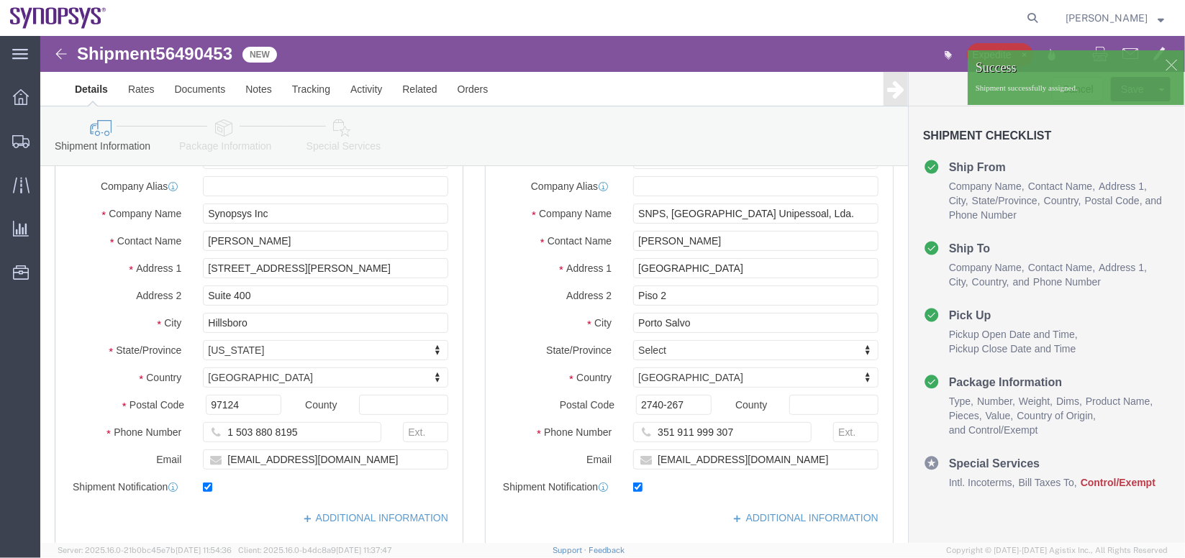
click div "Shipment Information Package Information Special Services"
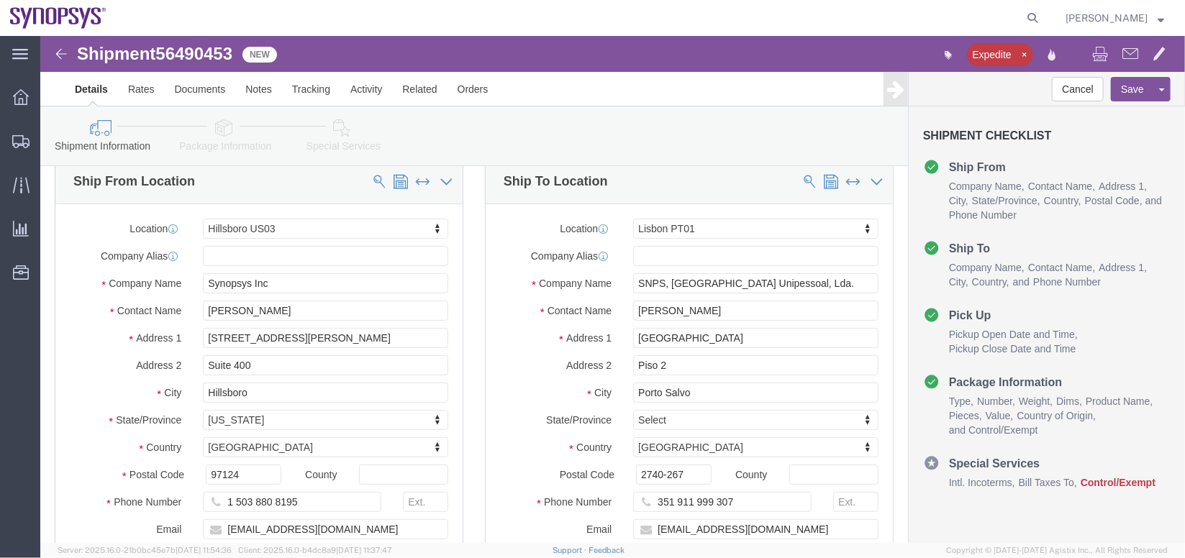
scroll to position [0, 0]
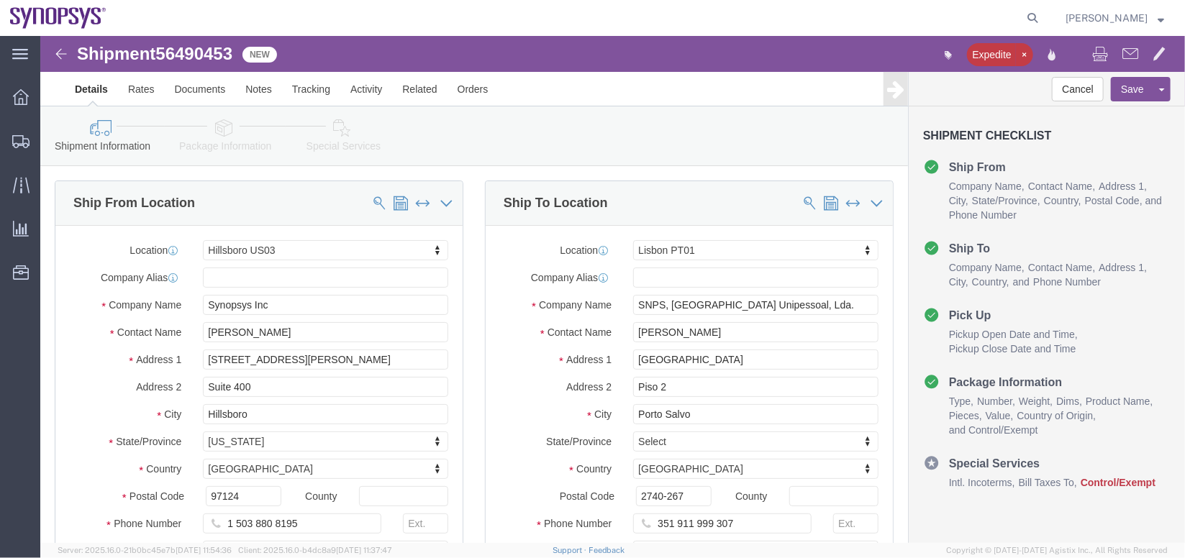
click link "Package Information"
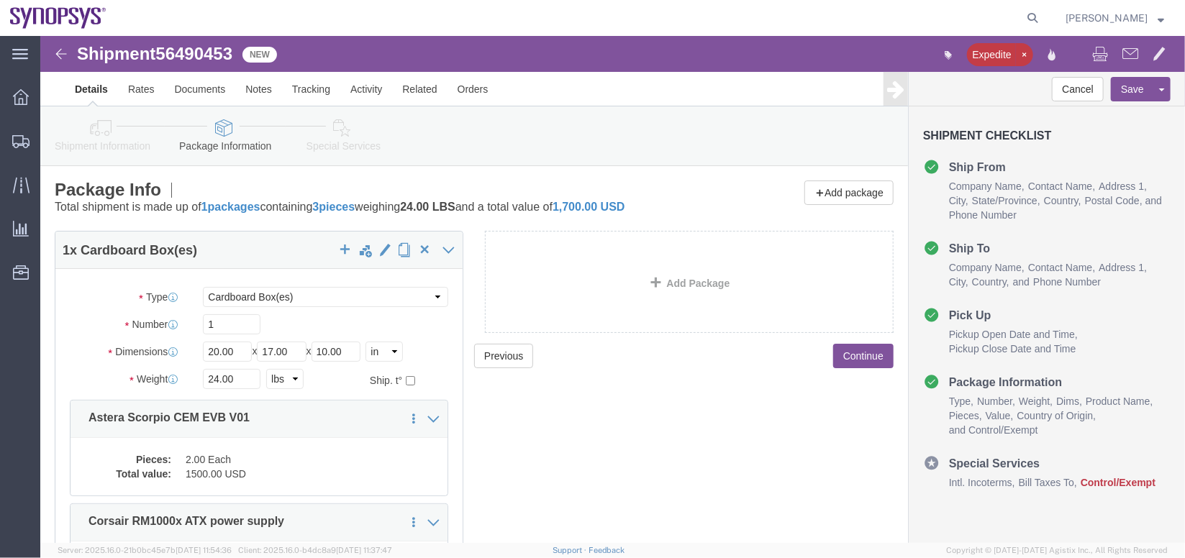
scroll to position [184, 0]
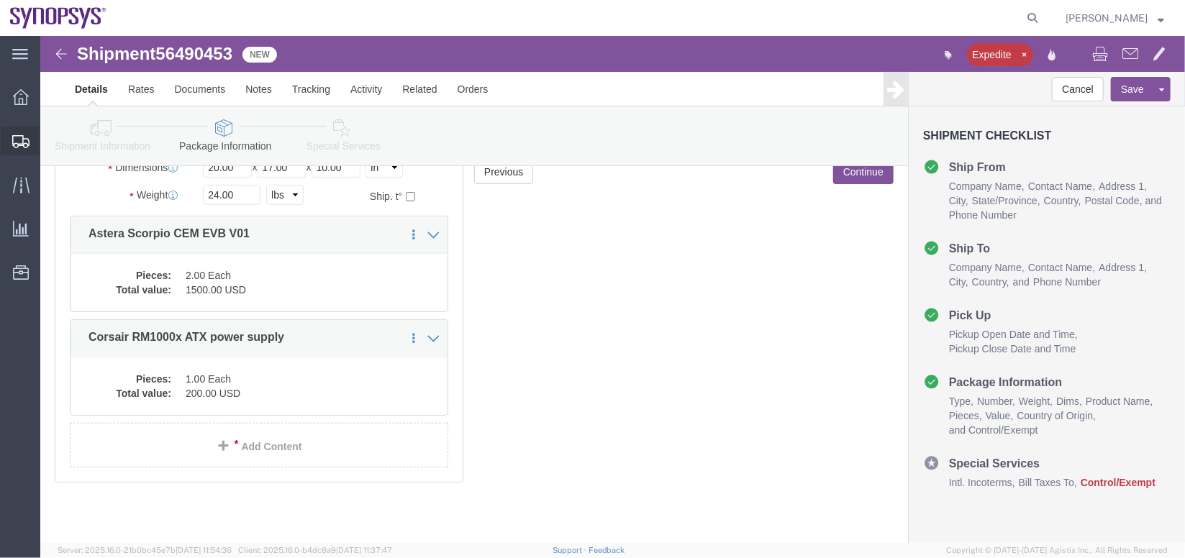
click at [0, 0] on span "Shipment Manager" at bounding box center [0, 0] width 0 height 0
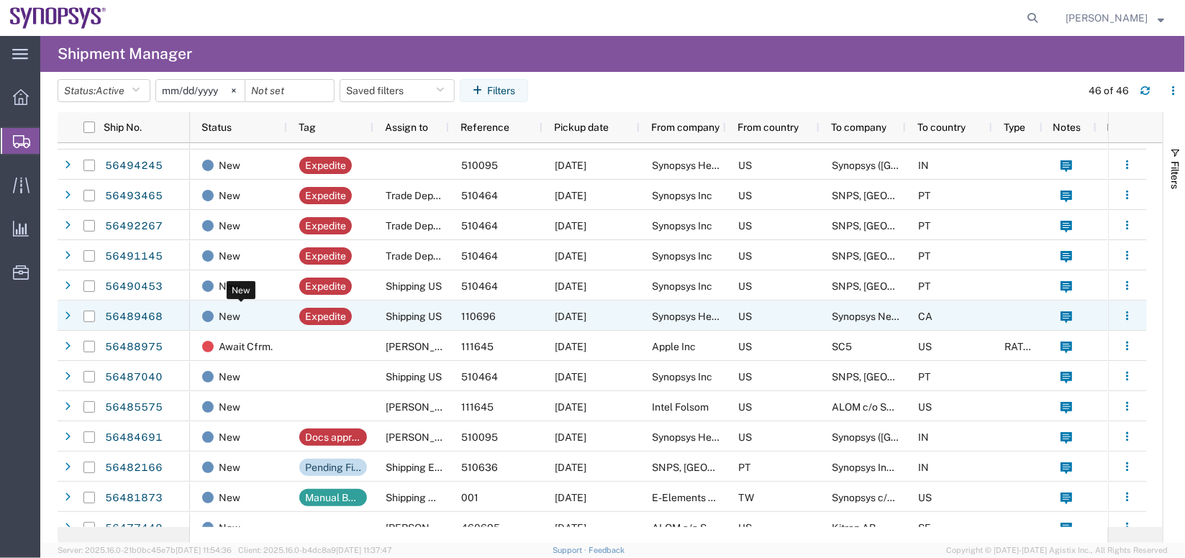
scroll to position [55, 0]
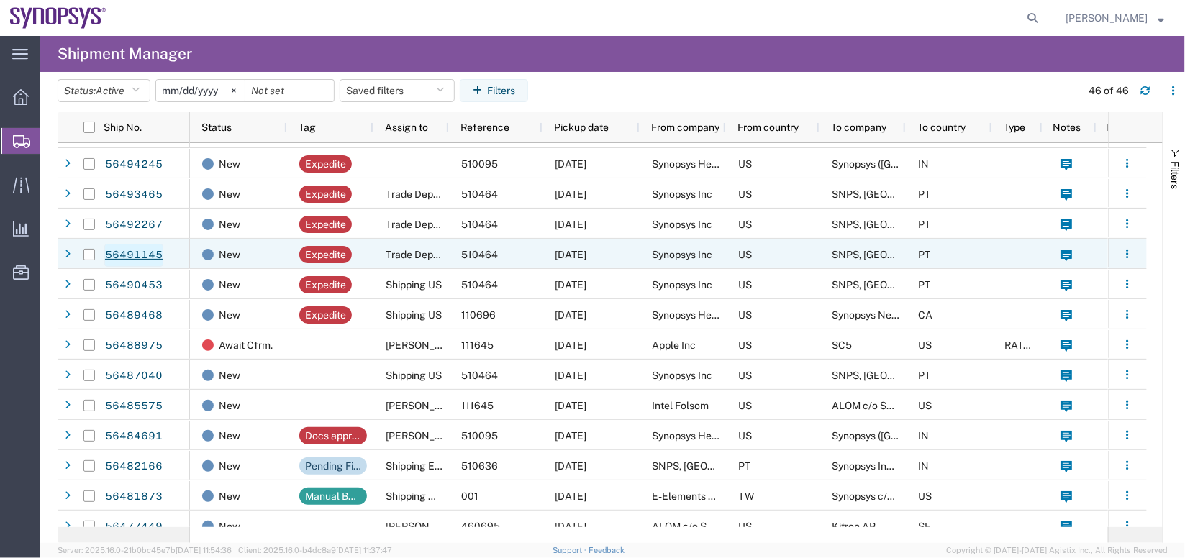
click at [145, 255] on link "56491145" at bounding box center [133, 255] width 59 height 23
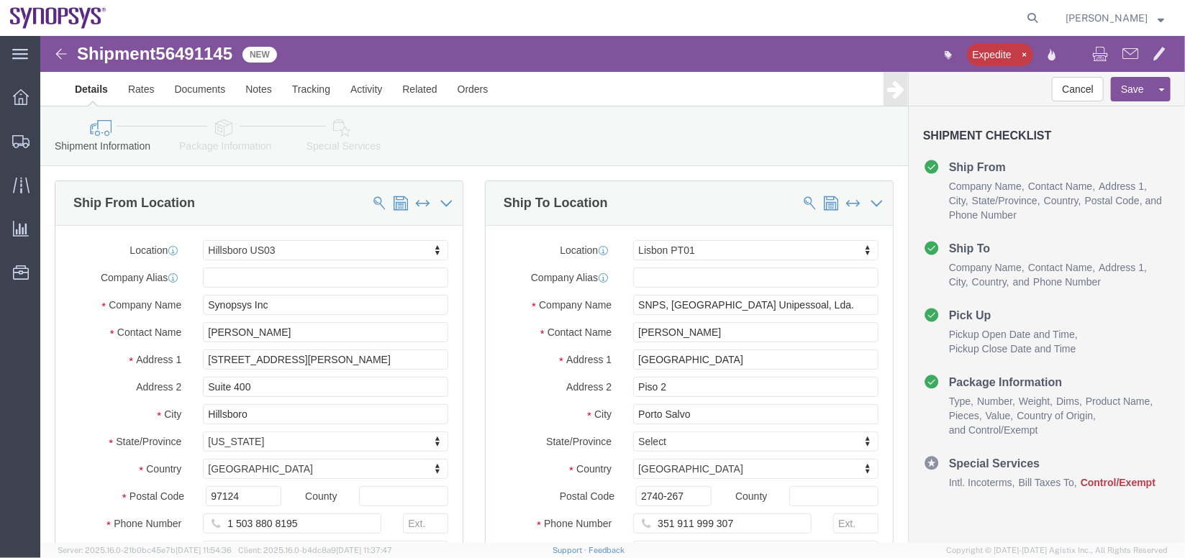
select select "63190"
select select "63152"
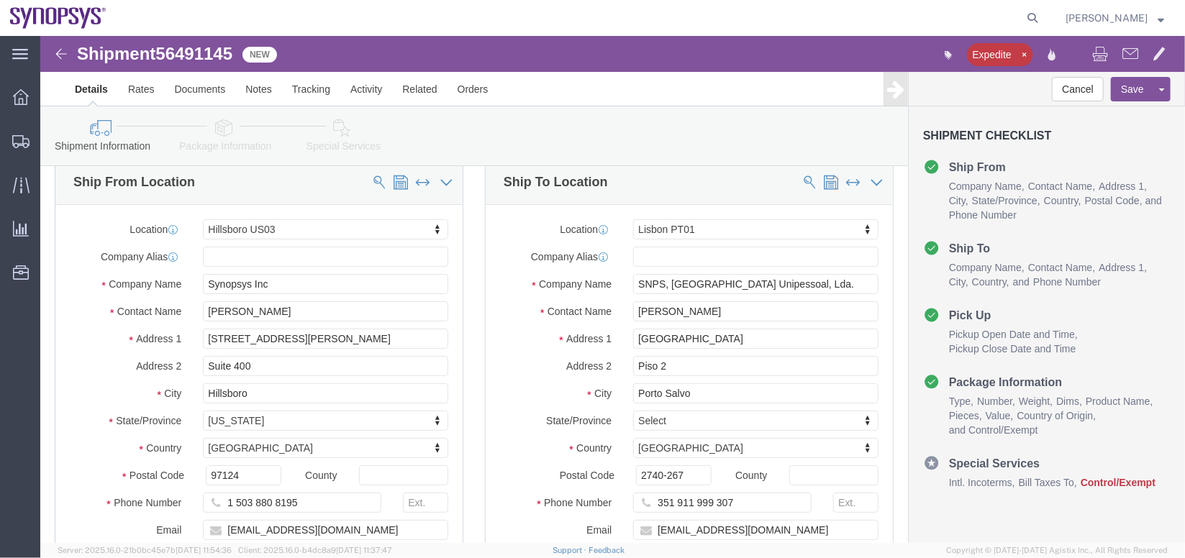
click link "Package Information"
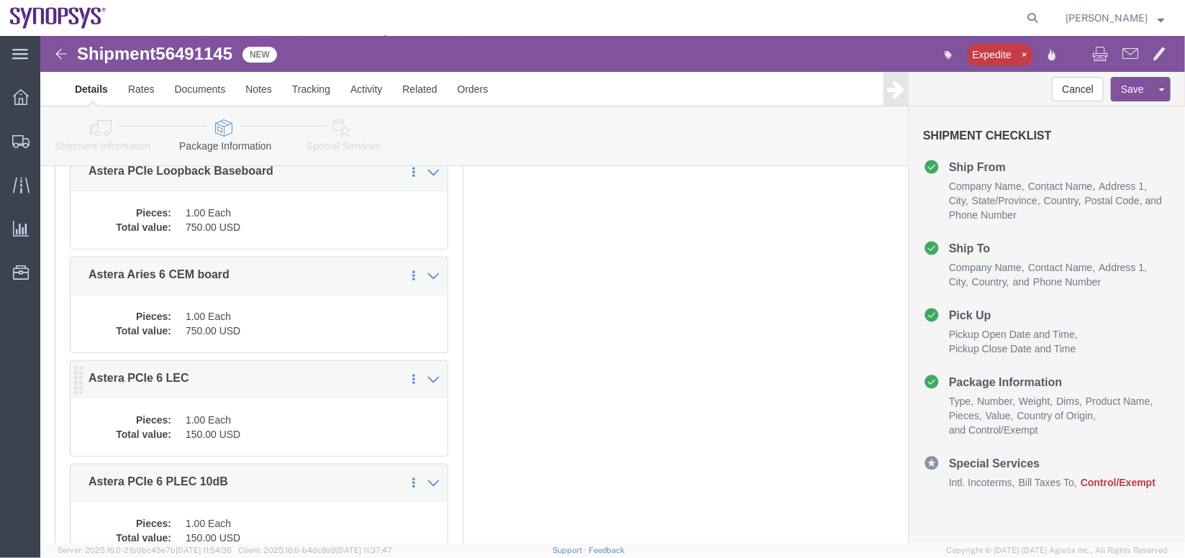
scroll to position [357, 0]
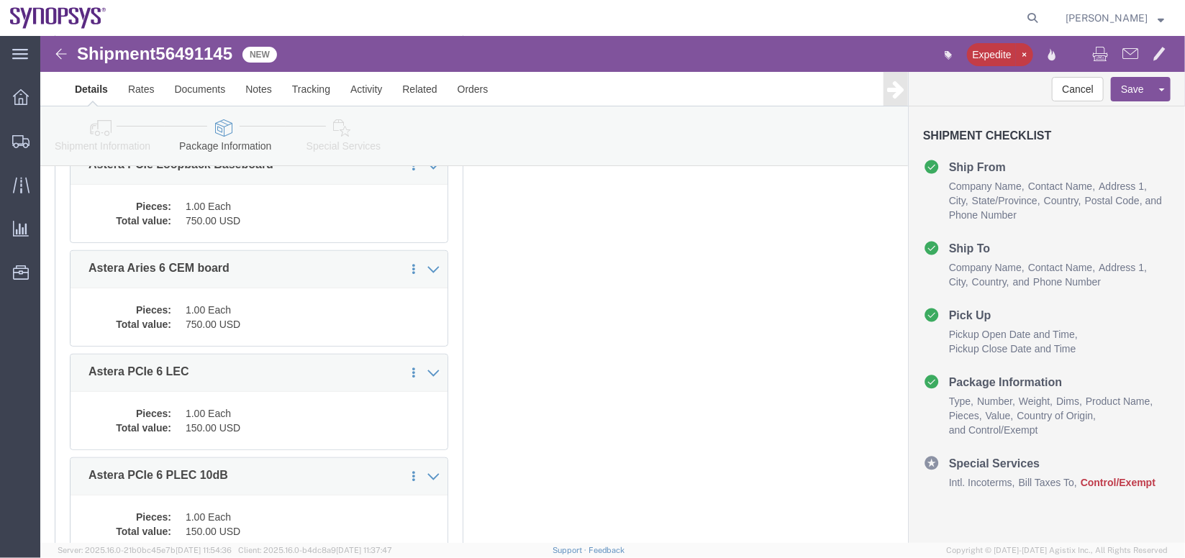
click div "Pieces: 1.00 Each Total value: 150.00 USD"
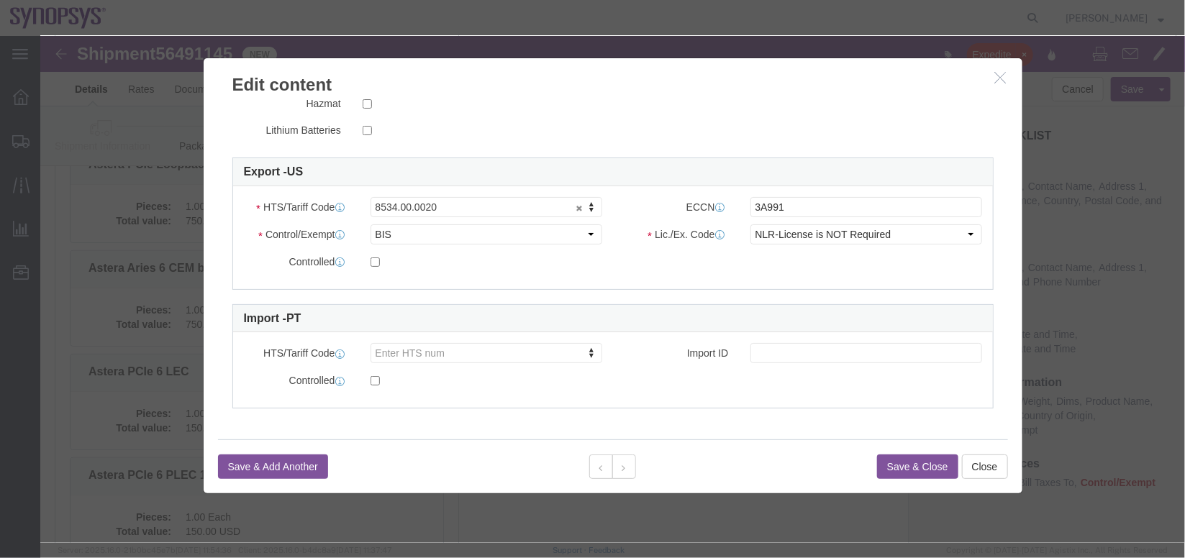
scroll to position [342, 0]
click button "button"
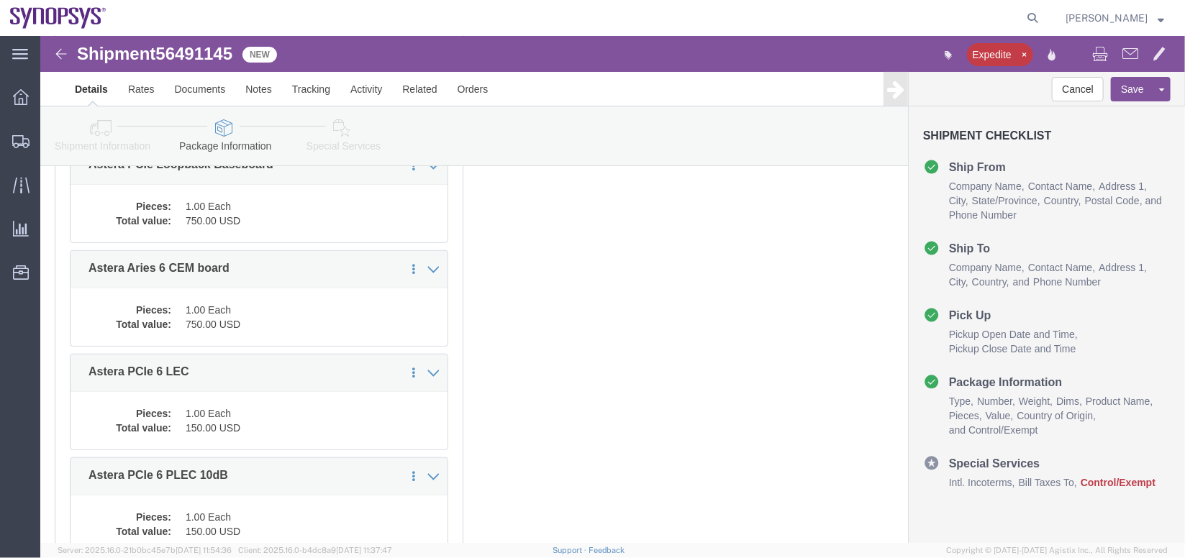
scroll to position [493, 0]
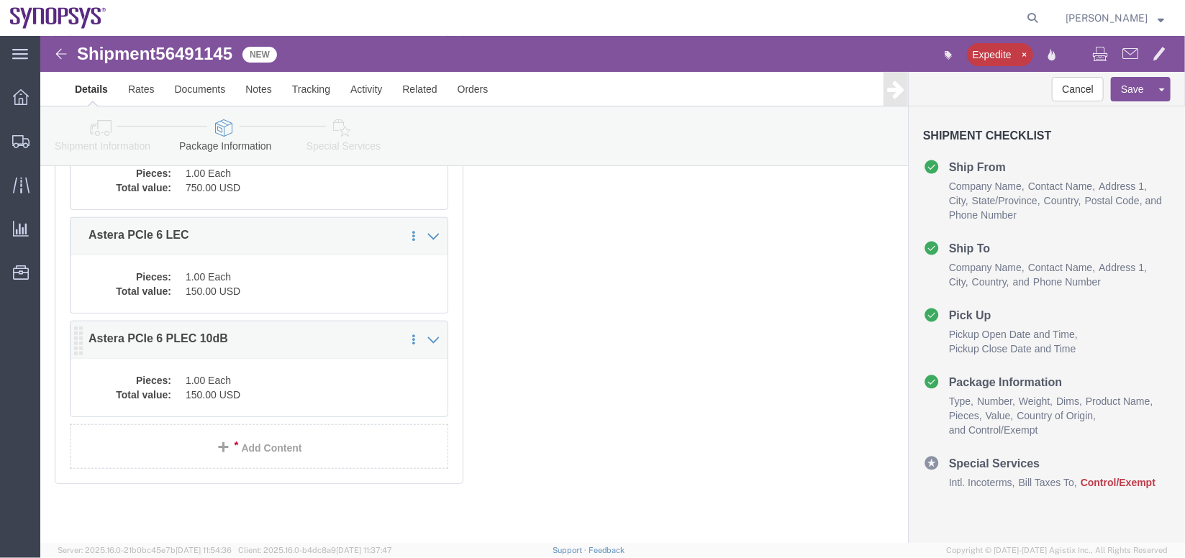
click dd "1.00 Each"
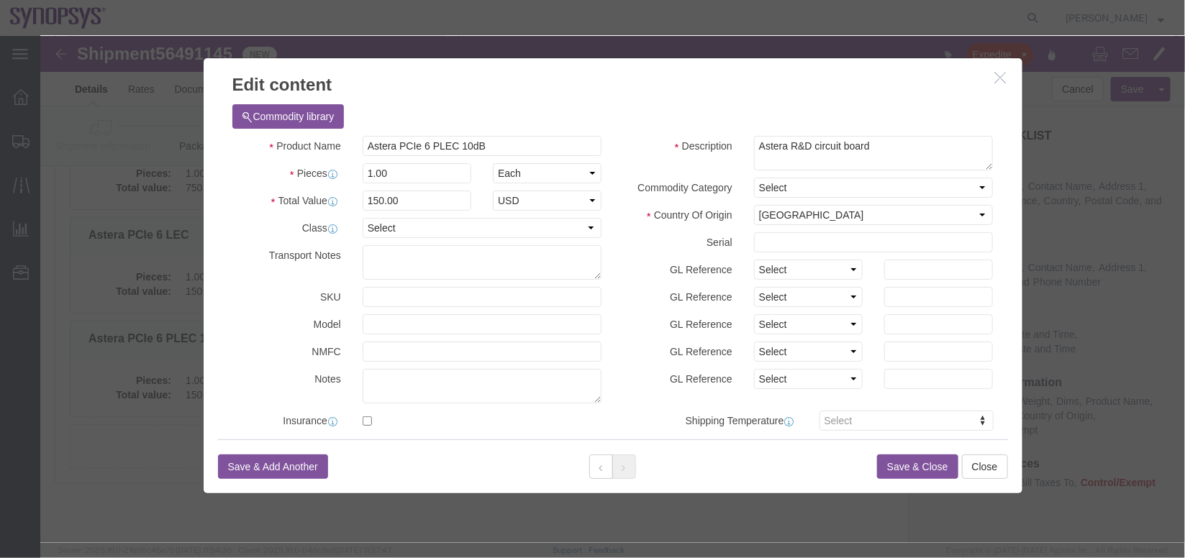
click icon "button"
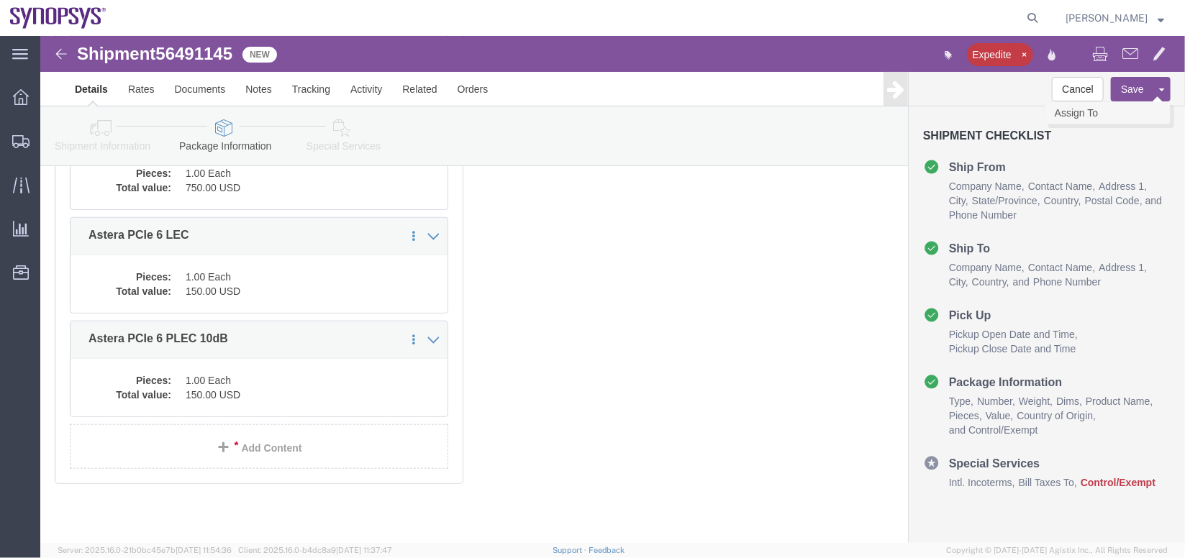
click link "Assign To"
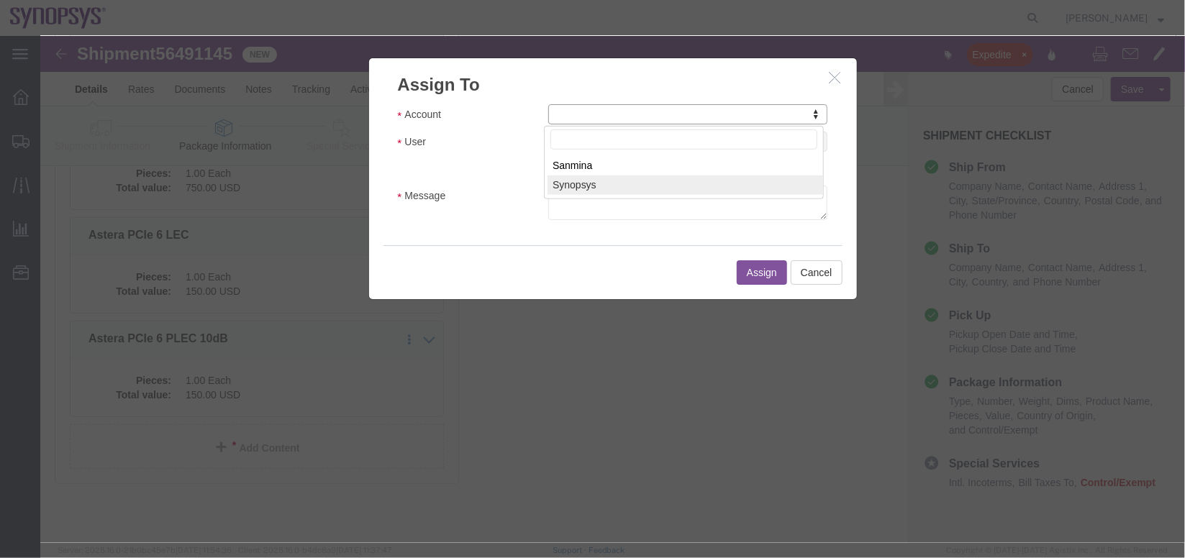
select select "117156"
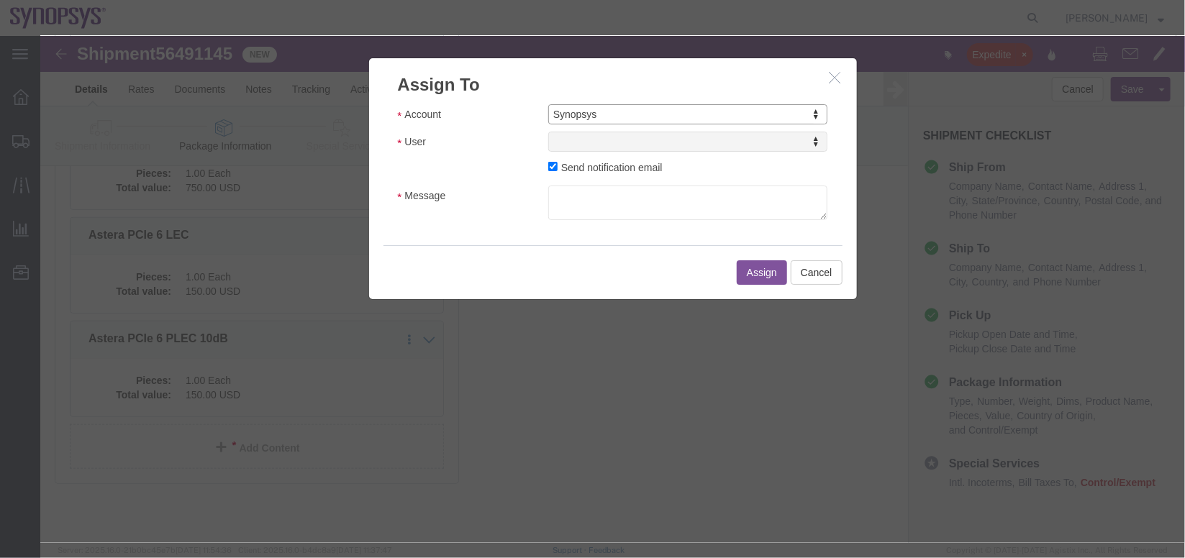
select select
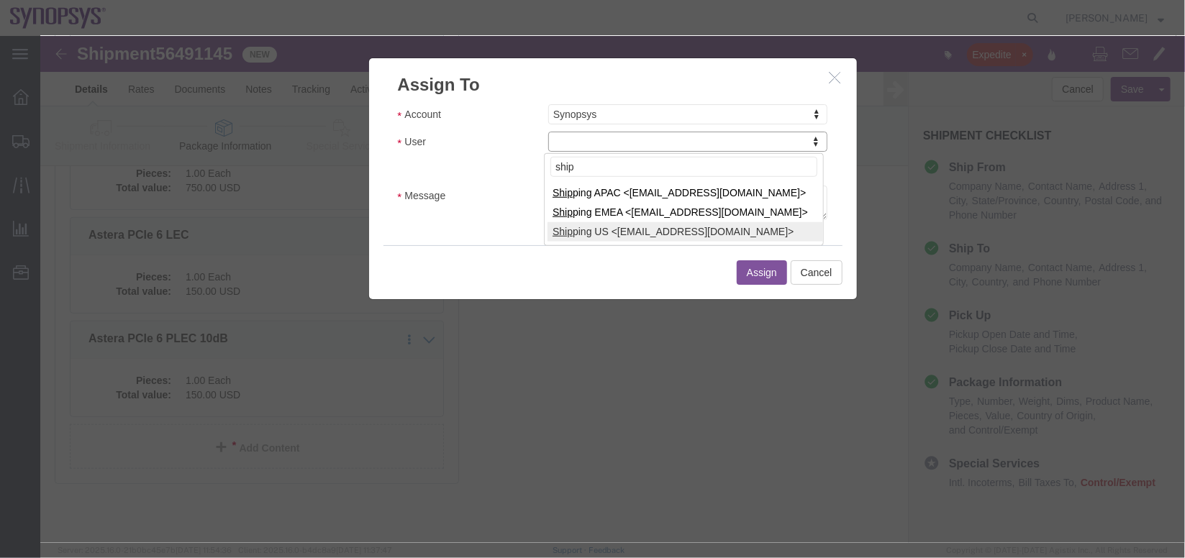
type input "ship"
select select "100122"
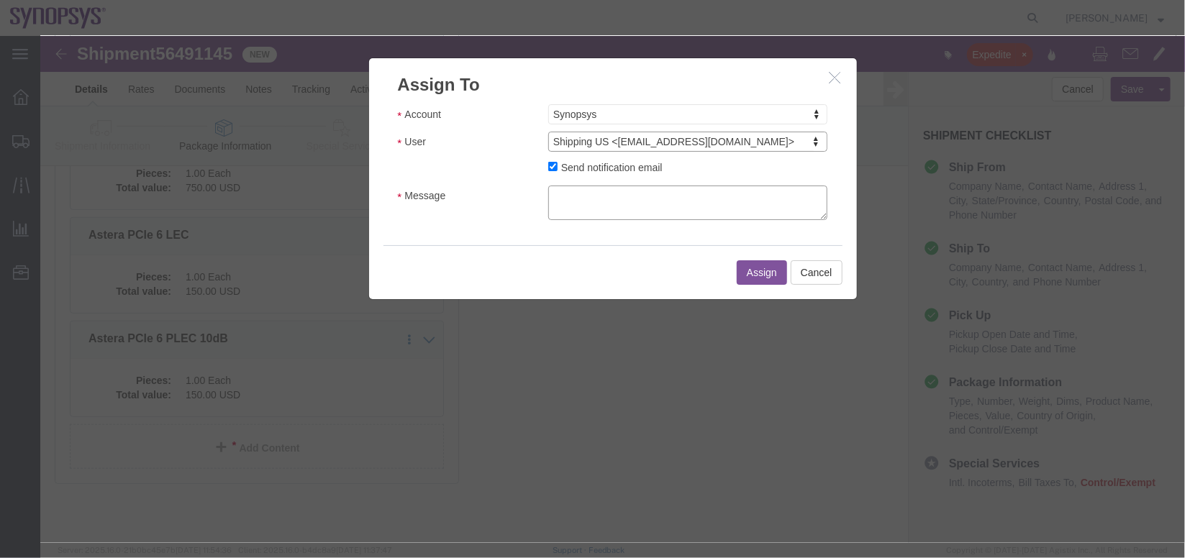
click textarea "Message"
type textarea "a"
click button "Assign"
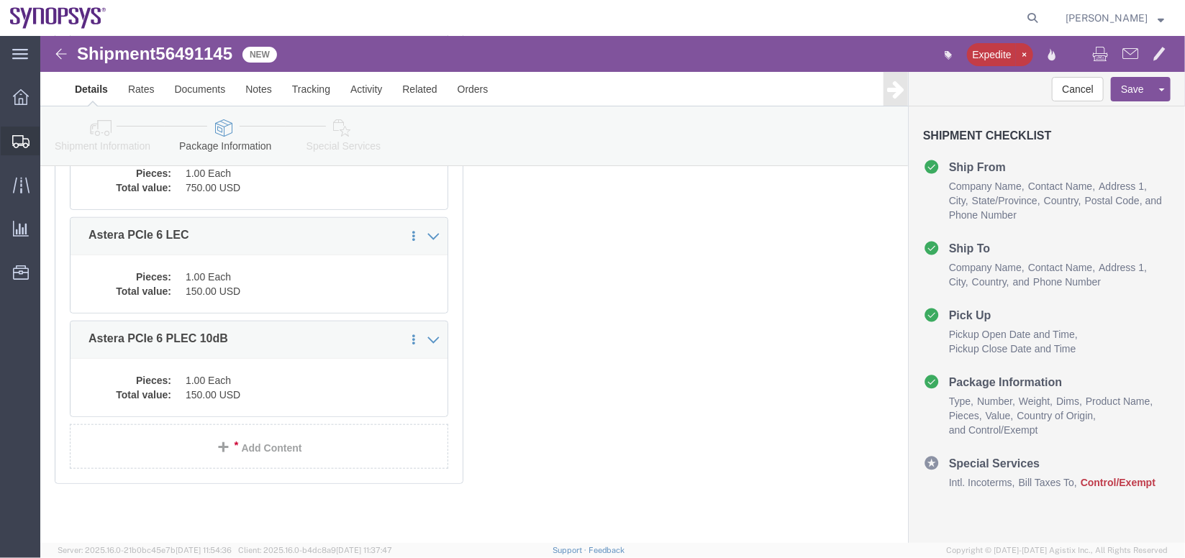
click at [0, 0] on span "Shipment Manager" at bounding box center [0, 0] width 0 height 0
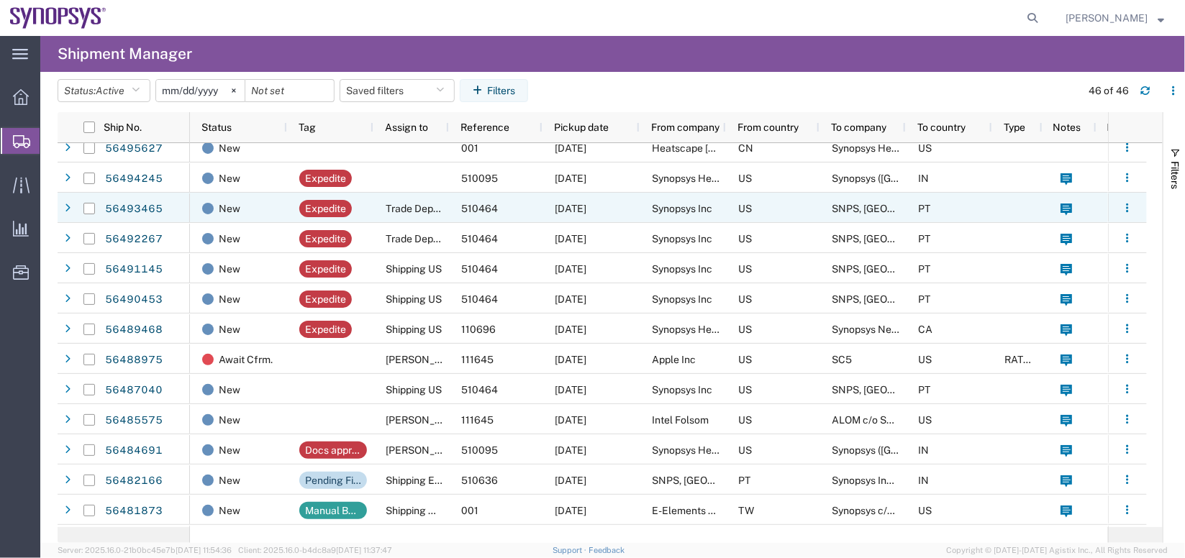
scroll to position [42, 0]
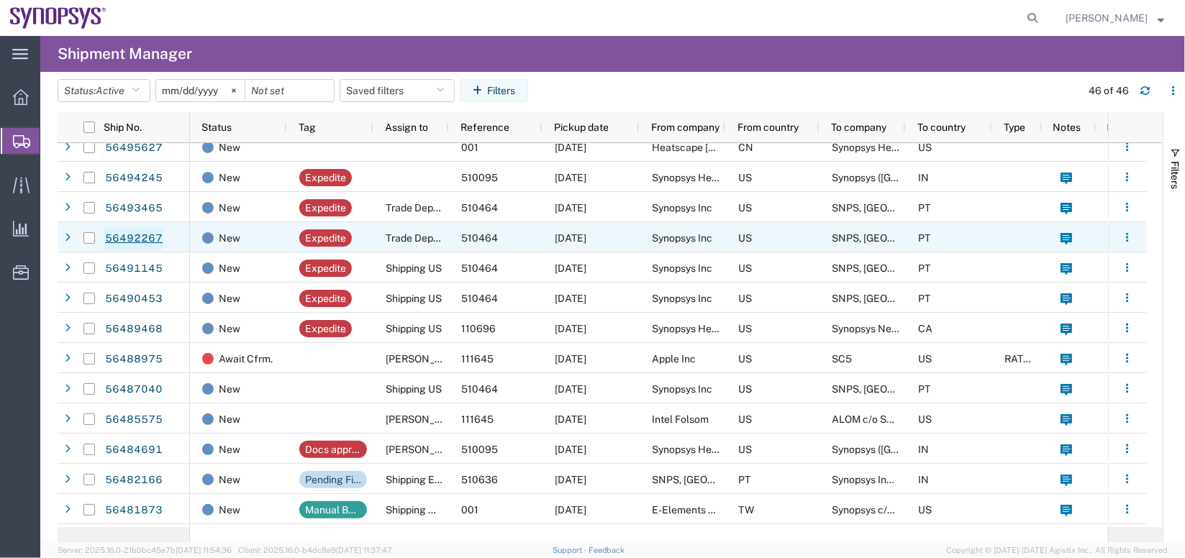
click at [151, 234] on link "56492267" at bounding box center [133, 238] width 59 height 23
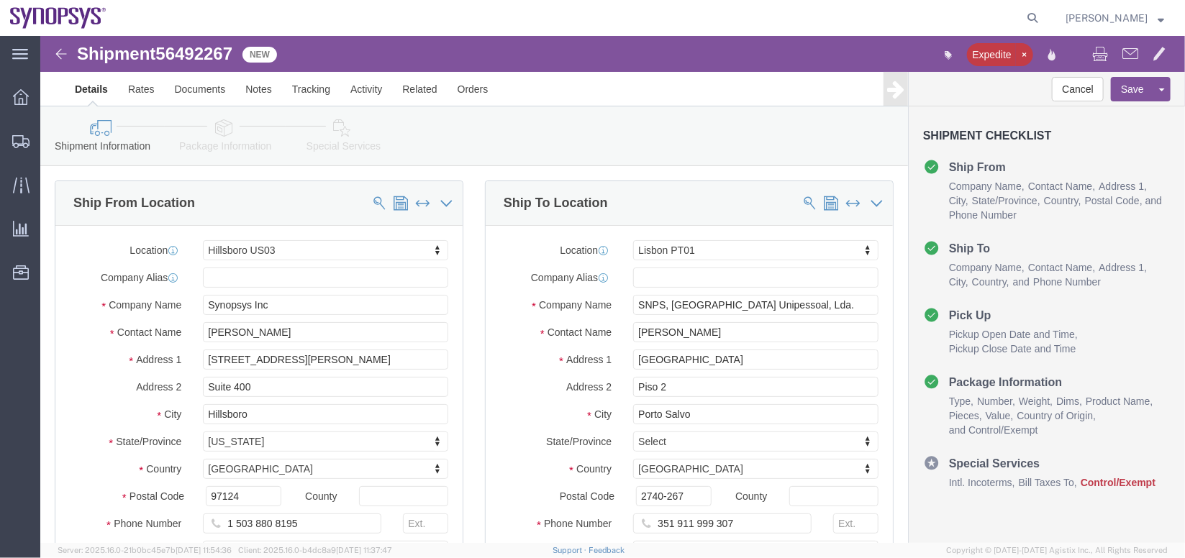
select select "63190"
select select "63152"
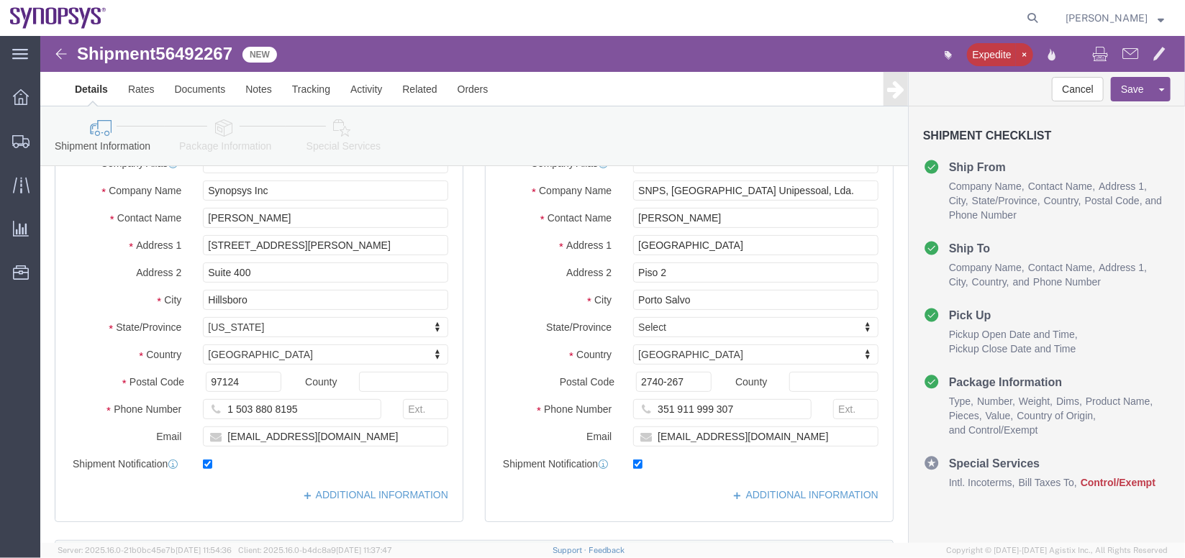
click link "Package Information"
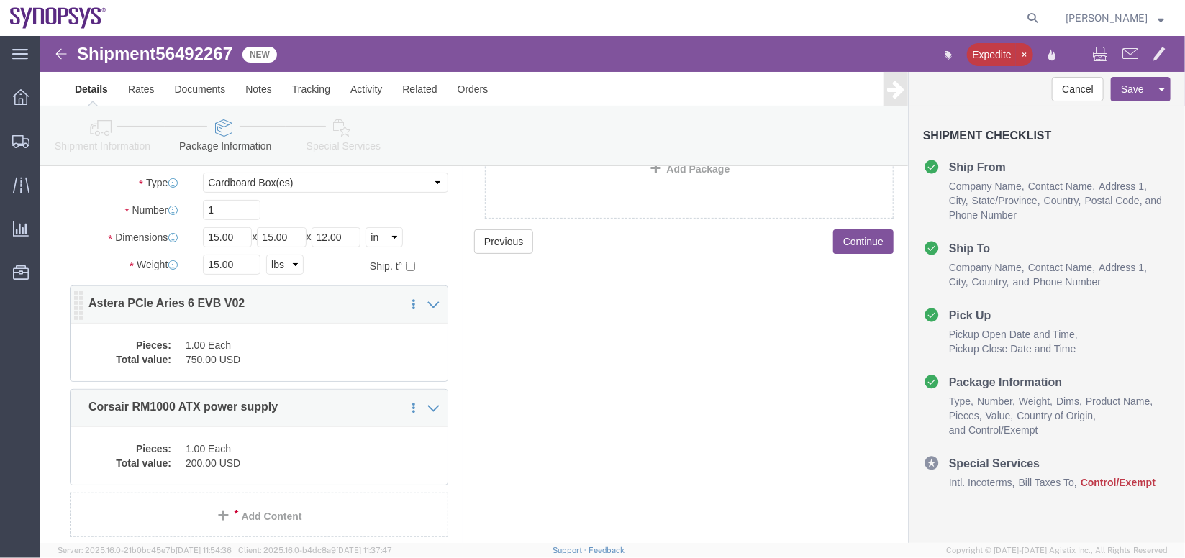
click div "Pieces: 1.00 Each Total value: 750.00 USD"
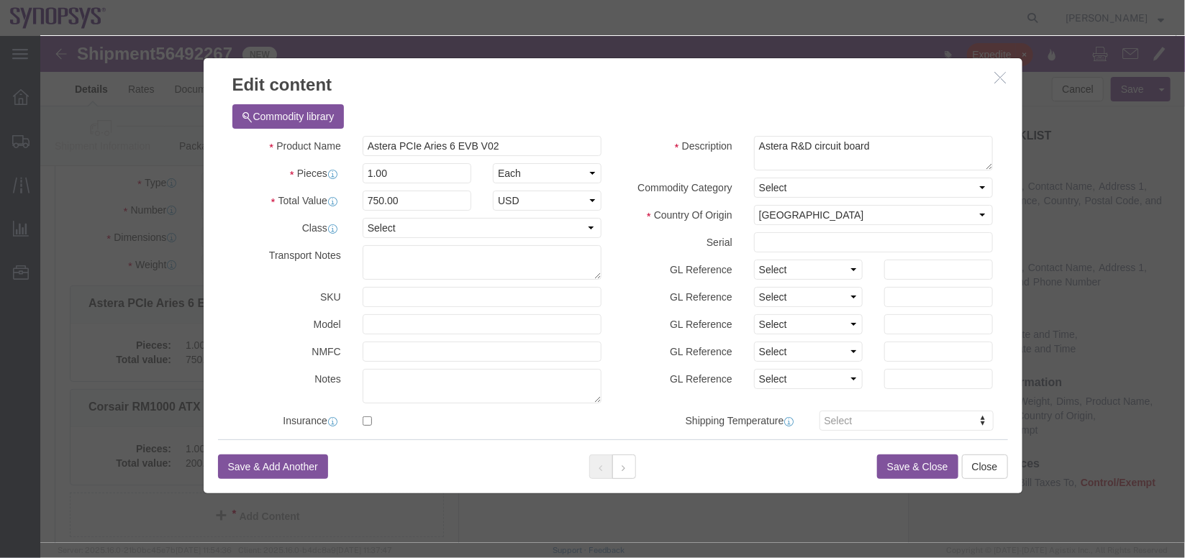
click button "button"
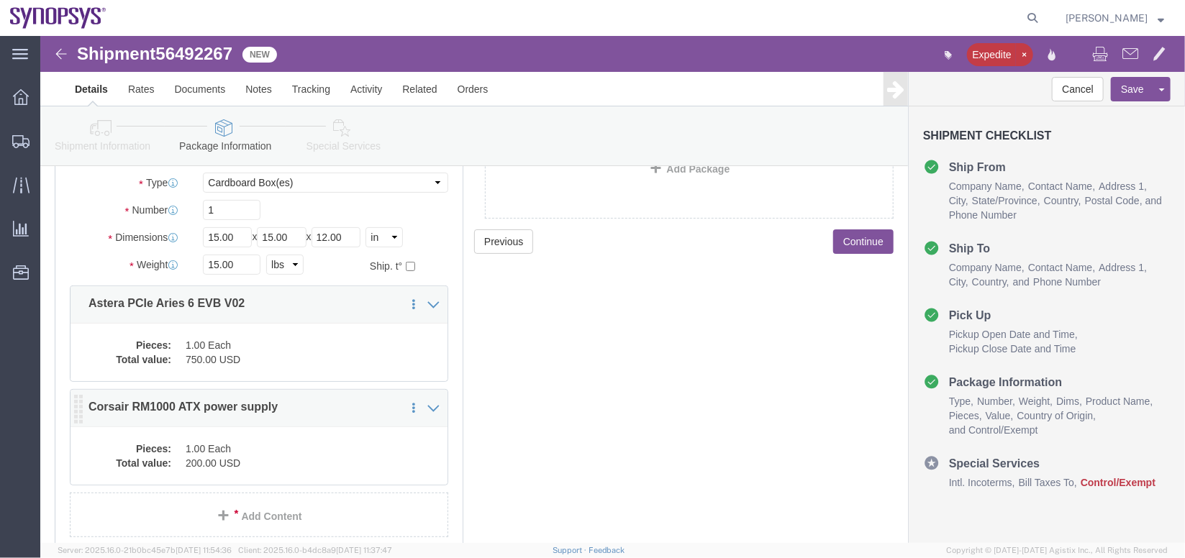
click dd "200.00 USD"
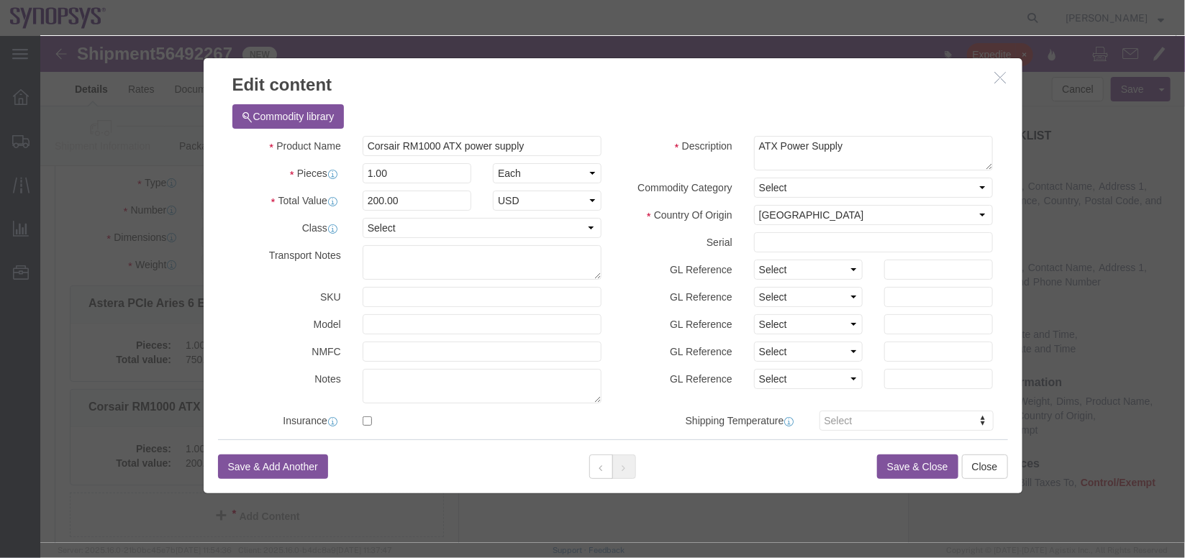
scroll to position [344, 0]
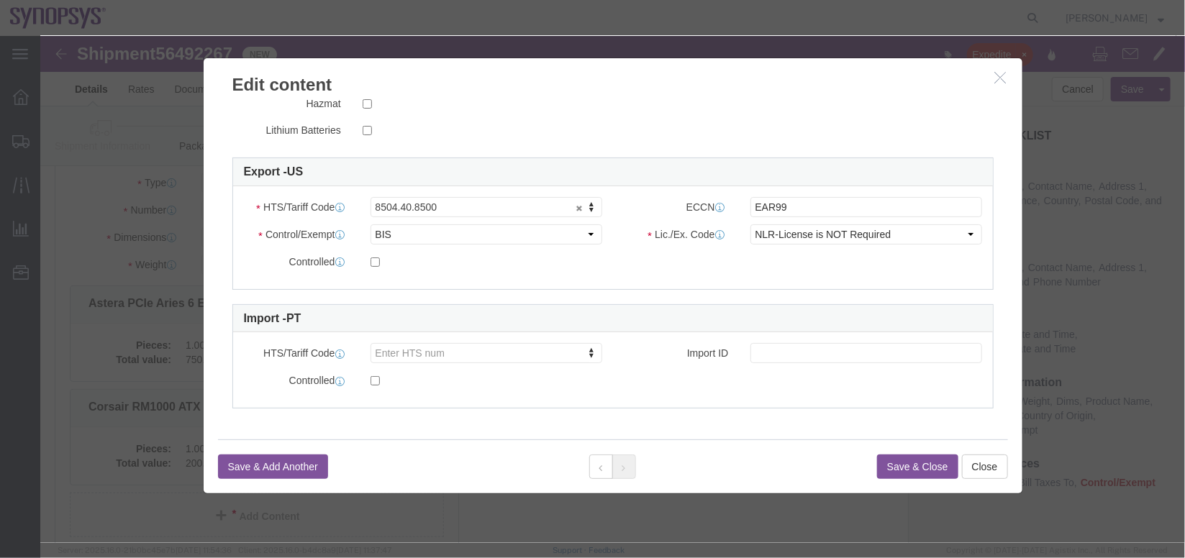
click button "button"
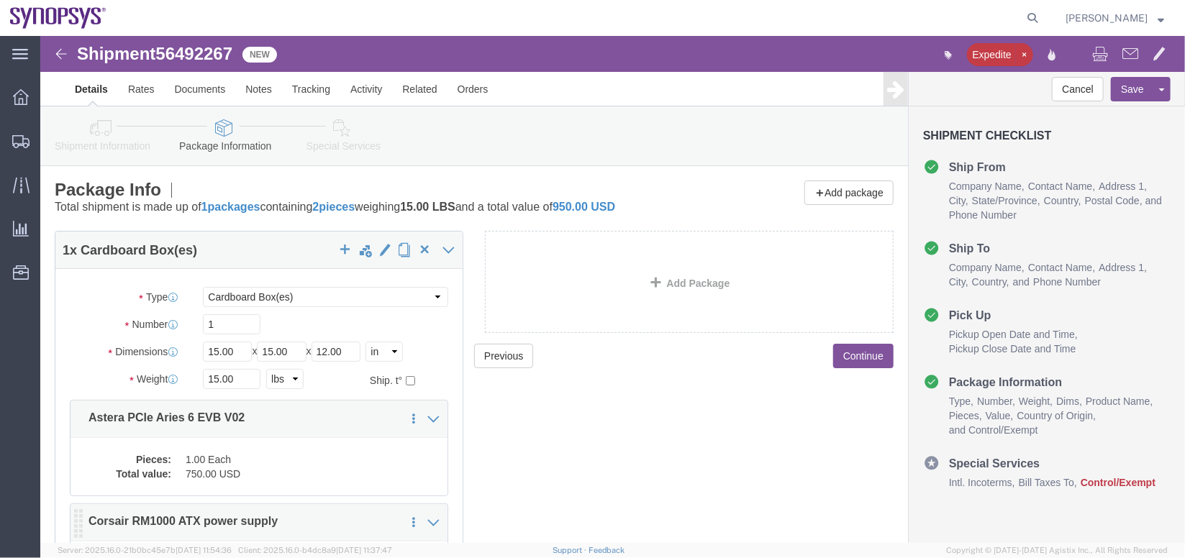
scroll to position [184, 0]
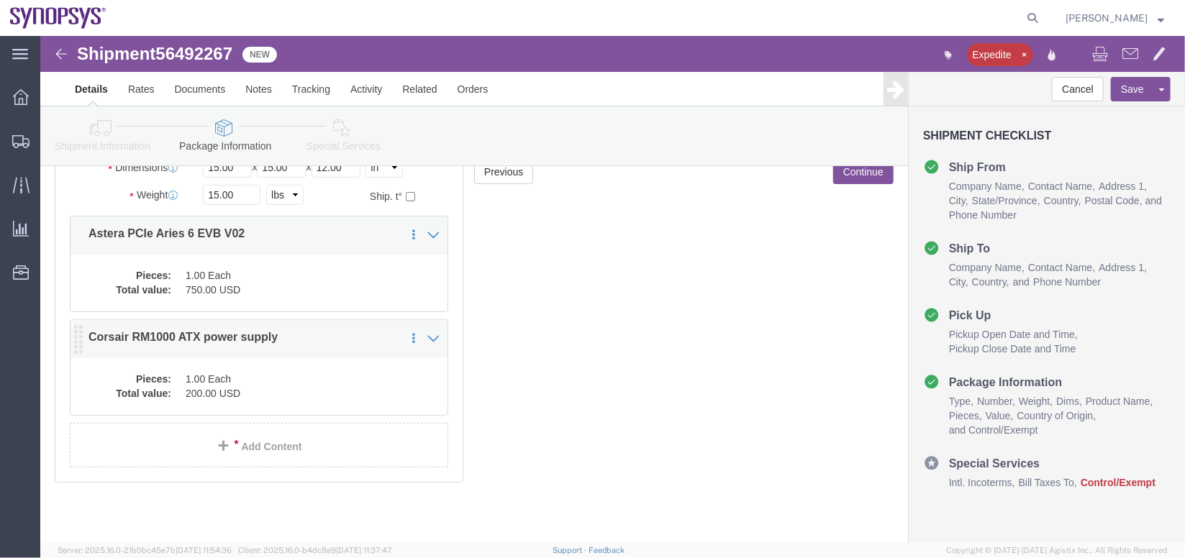
click dd "200.00 USD"
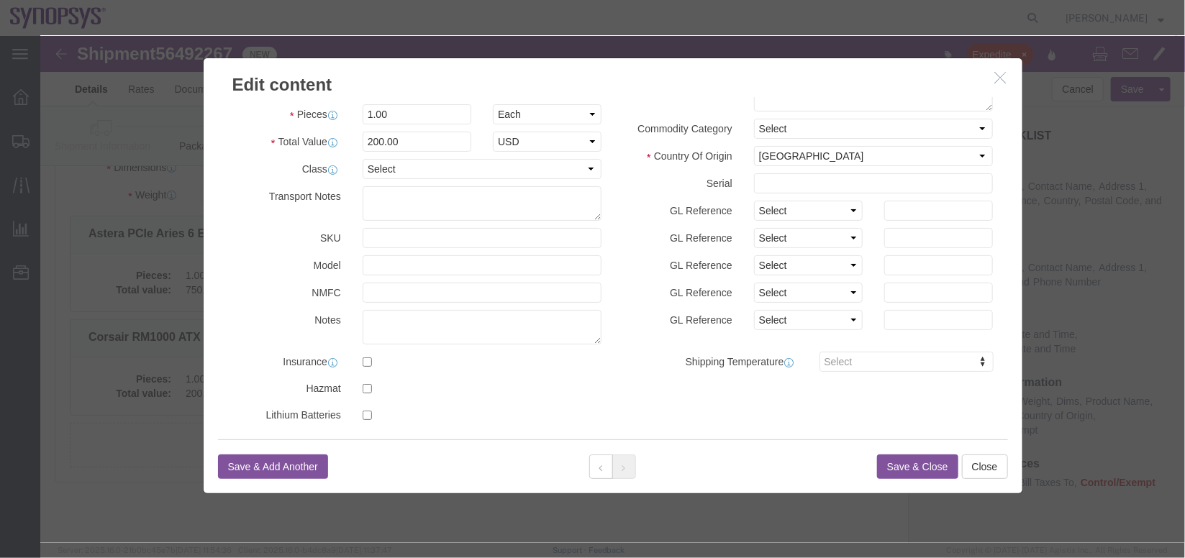
scroll to position [0, 0]
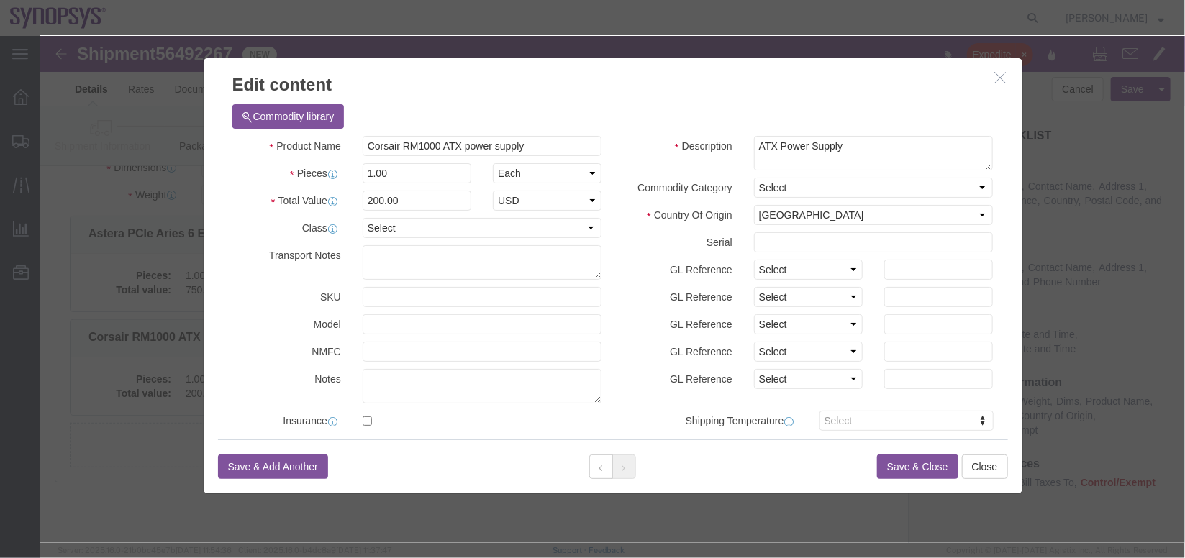
click icon "button"
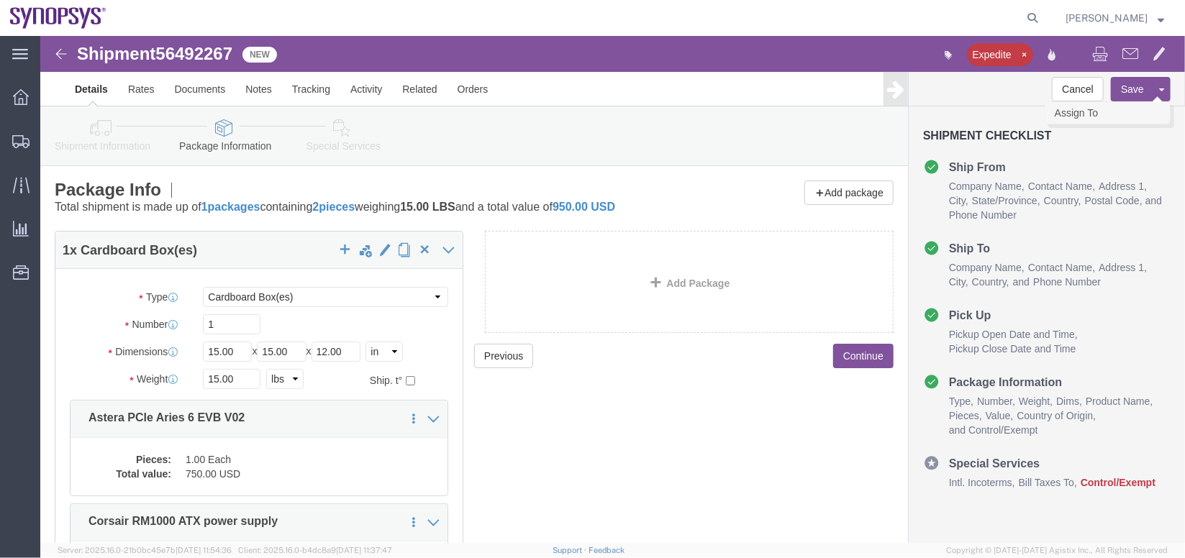
click link "Assign To"
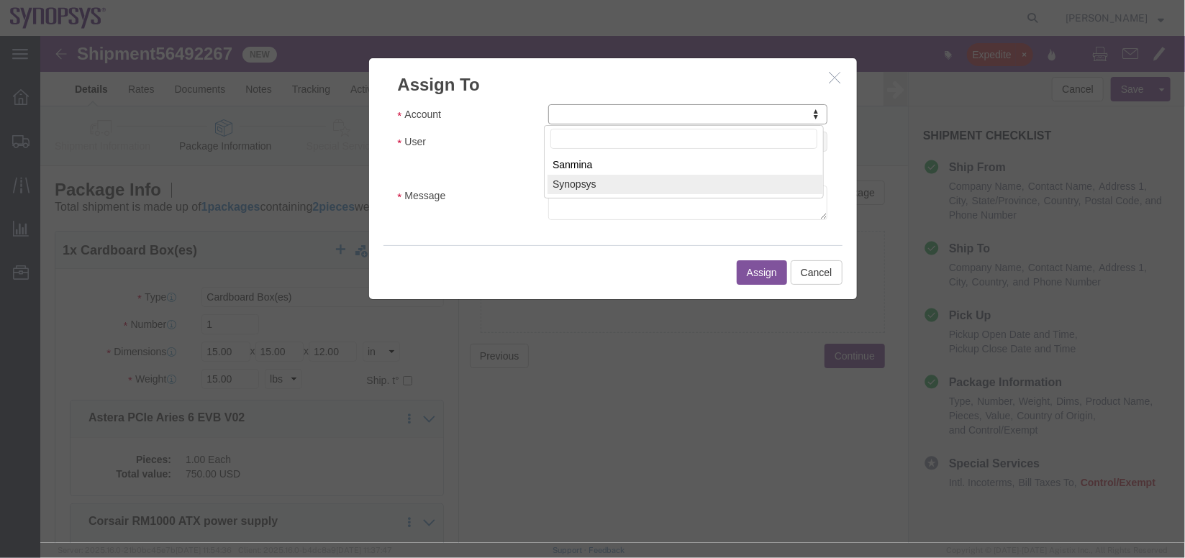
select select "117156"
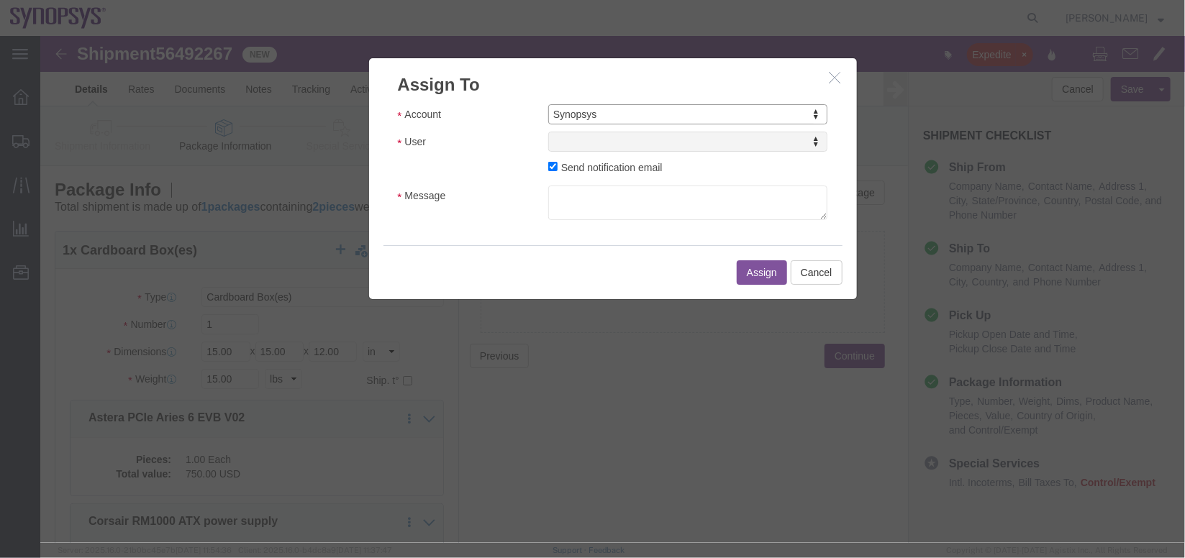
select select
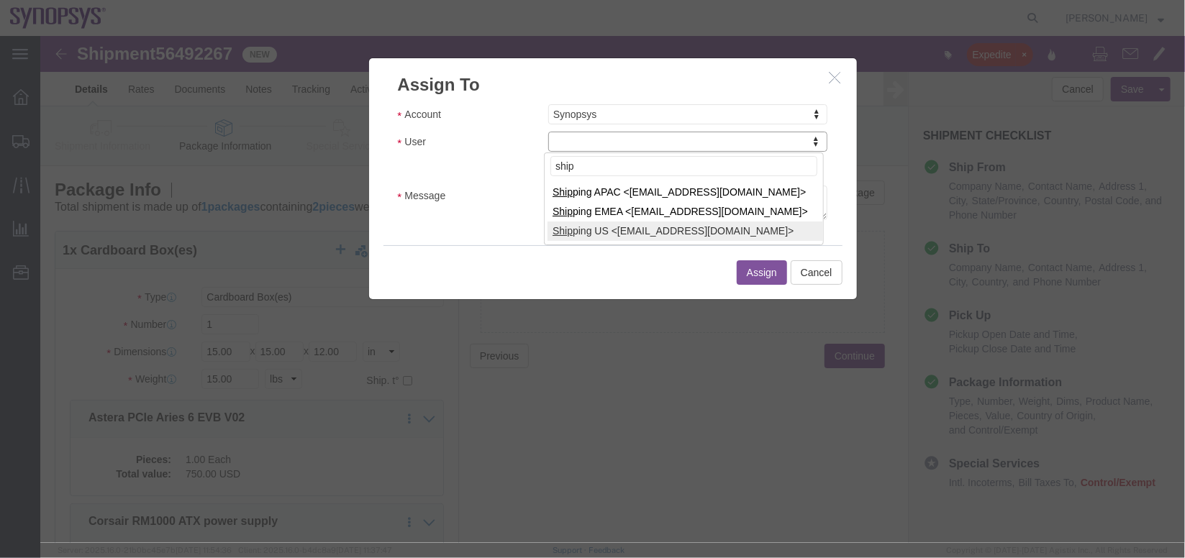
type input "ship"
select select "100122"
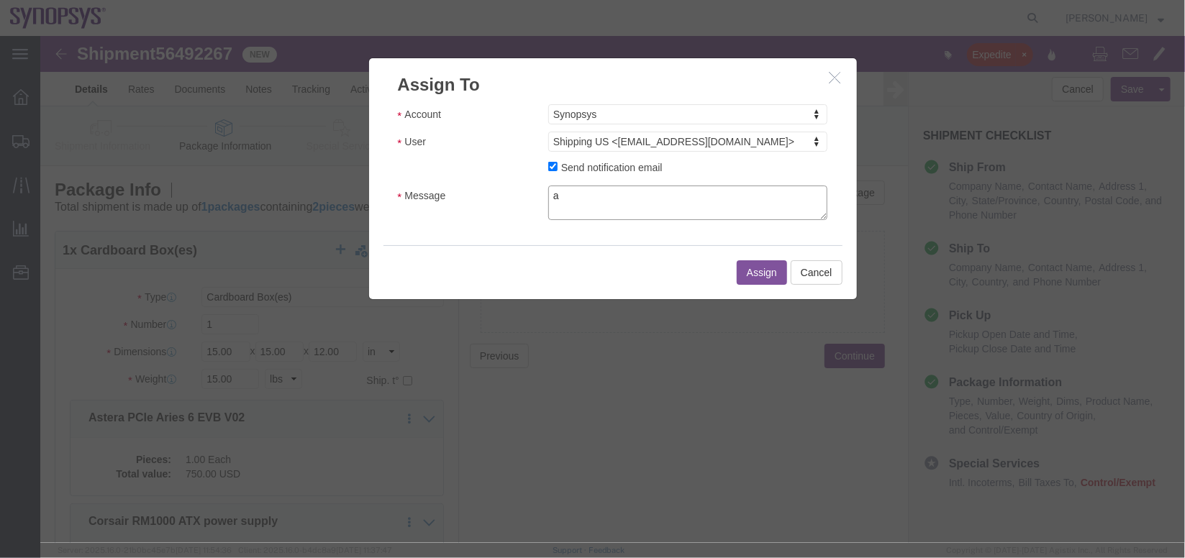
click textarea "a"
type textarea "a"
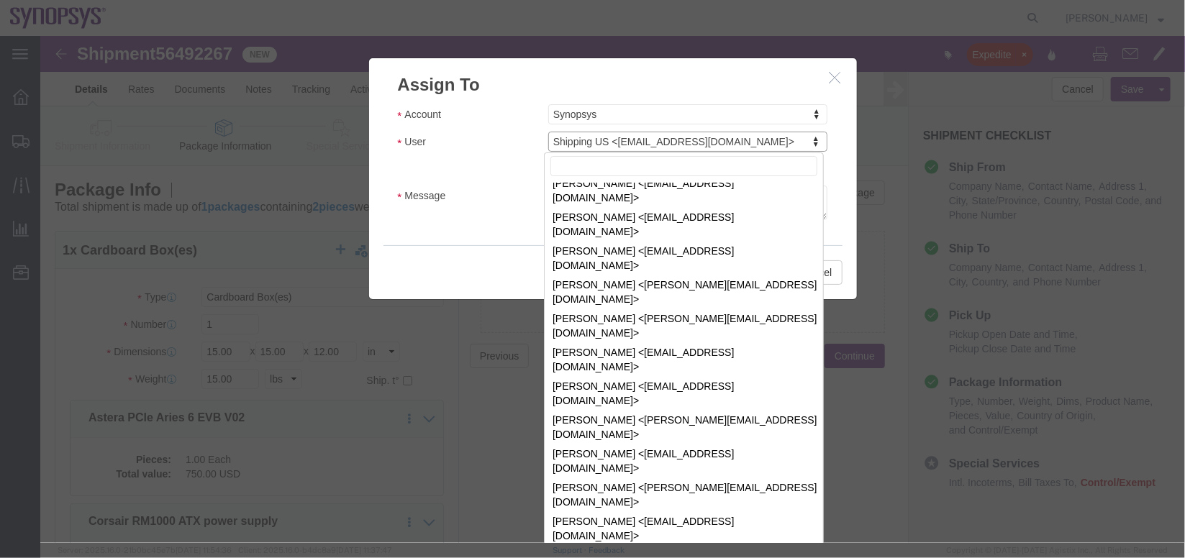
scroll to position [12131, 0]
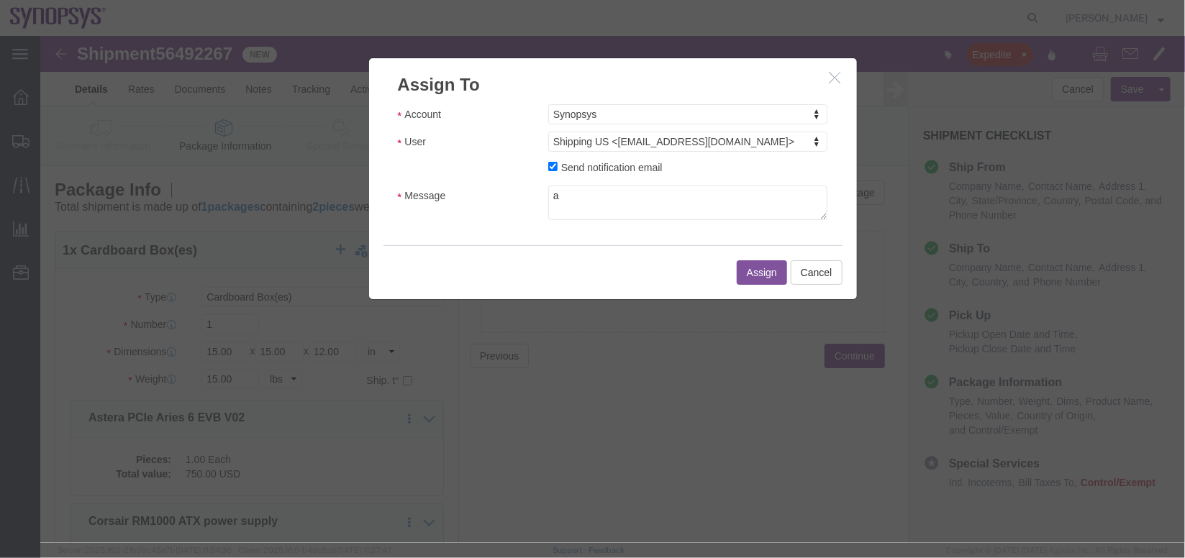
click button "Assign"
